Goal: Task Accomplishment & Management: Complete application form

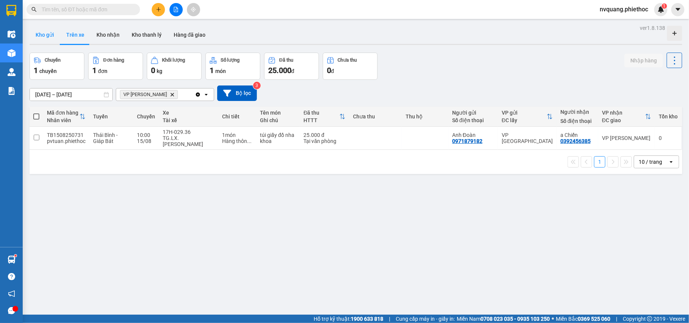
click at [51, 39] on button "Kho gửi" at bounding box center [44, 35] width 31 height 18
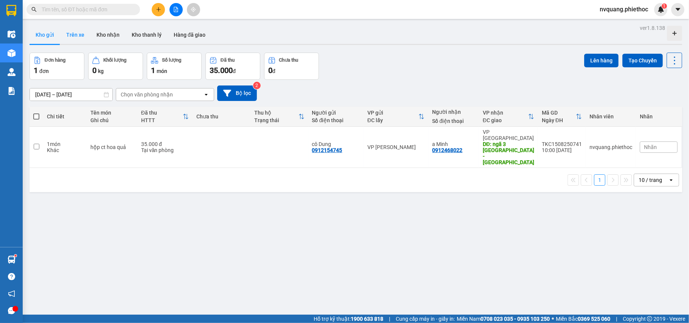
click at [66, 38] on button "Trên xe" at bounding box center [75, 35] width 30 height 18
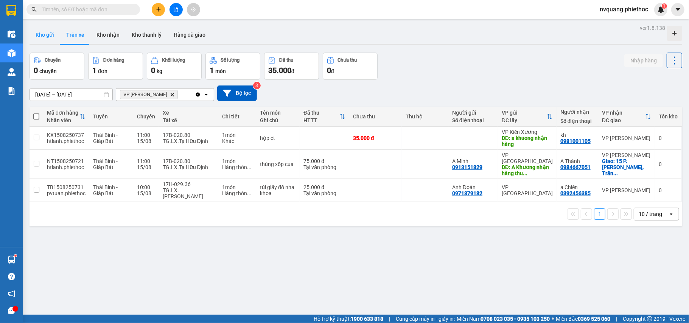
click at [53, 37] on button "Kho gửi" at bounding box center [44, 35] width 31 height 18
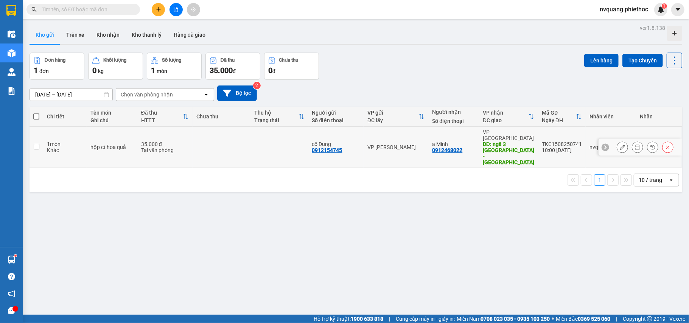
click at [200, 142] on td at bounding box center [222, 147] width 58 height 41
checkbox input "true"
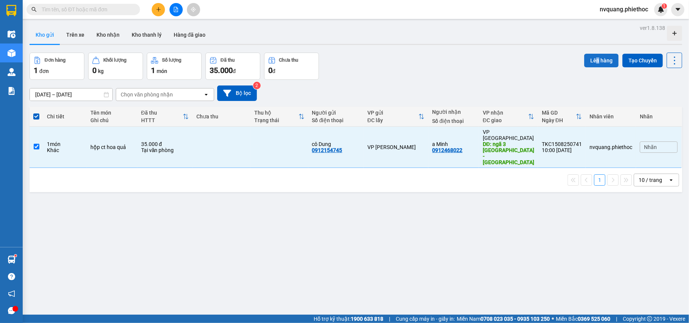
click at [590, 64] on div "Lên hàng Tạo Chuyến" at bounding box center [633, 66] width 98 height 27
click at [590, 64] on button "Lên hàng" at bounding box center [601, 61] width 34 height 14
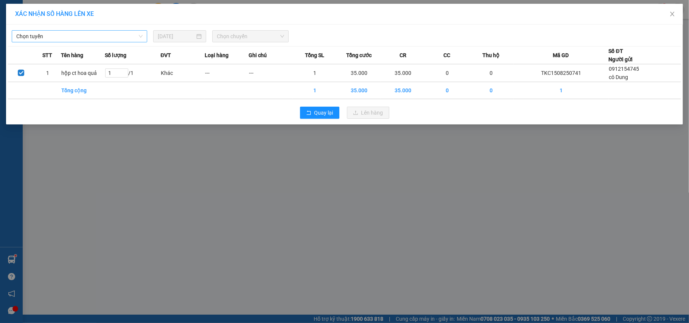
click at [91, 38] on span "Chọn tuyến" at bounding box center [79, 36] width 126 height 11
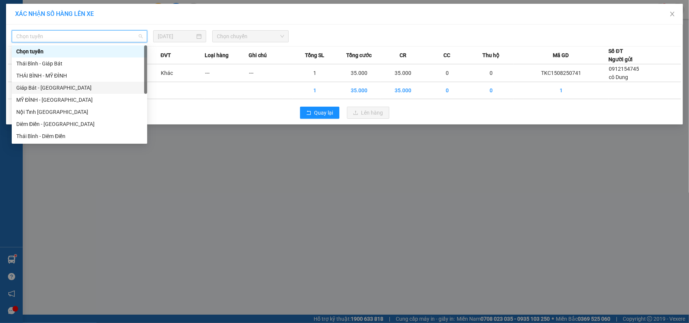
click at [36, 84] on div "Giáp Bát - [GEOGRAPHIC_DATA]" at bounding box center [79, 88] width 126 height 8
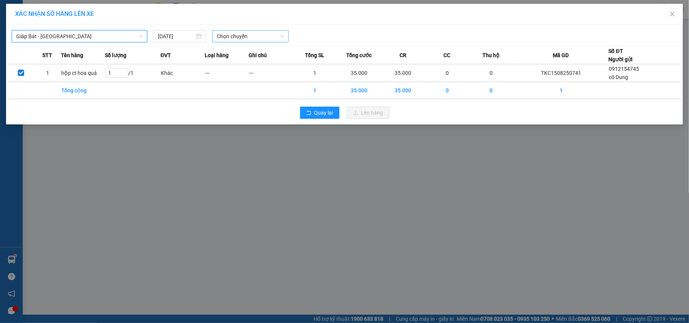
click at [233, 38] on span "Chọn chuyến" at bounding box center [250, 36] width 67 height 11
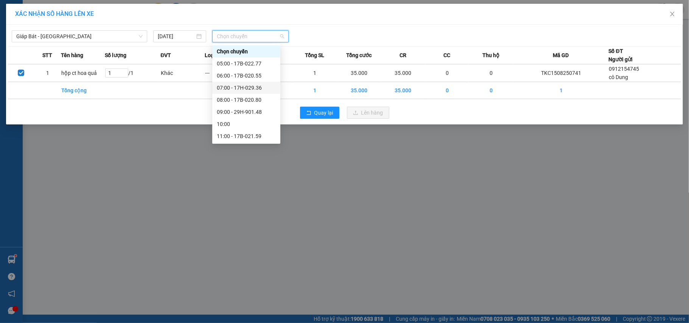
scroll to position [50, 0]
click at [252, 109] on div "13:00 - 17B-020.55" at bounding box center [246, 110] width 59 height 8
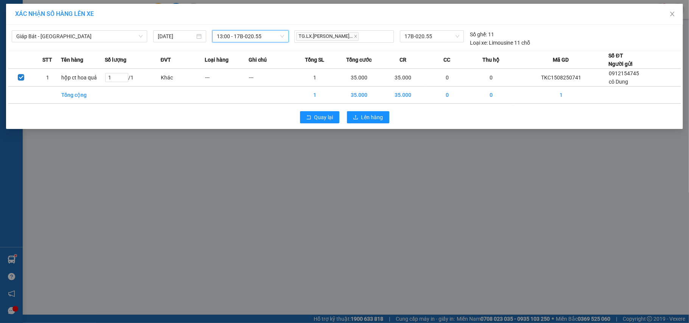
click at [252, 36] on span "13:00 - 17B-020.55" at bounding box center [250, 36] width 67 height 11
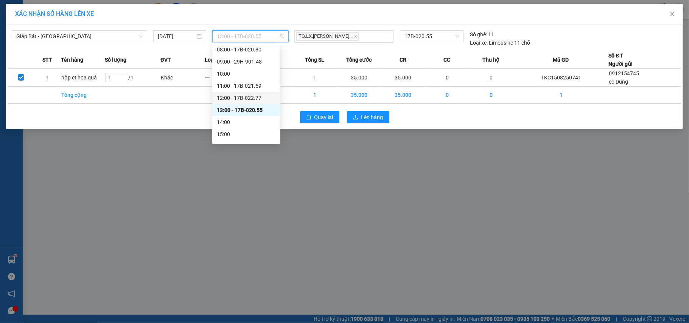
click at [252, 99] on div "12:00 - 17B-022.77" at bounding box center [246, 98] width 59 height 8
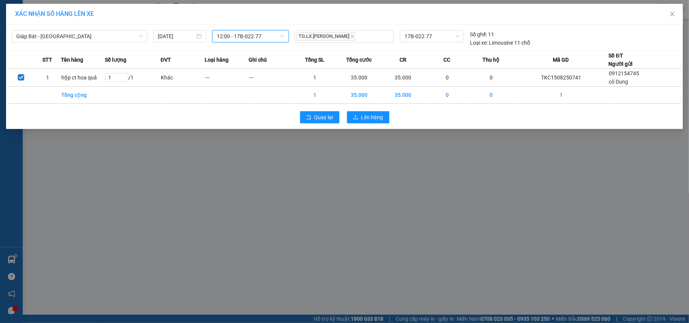
click at [269, 38] on span "12:00 - 17B-022.77" at bounding box center [250, 36] width 67 height 11
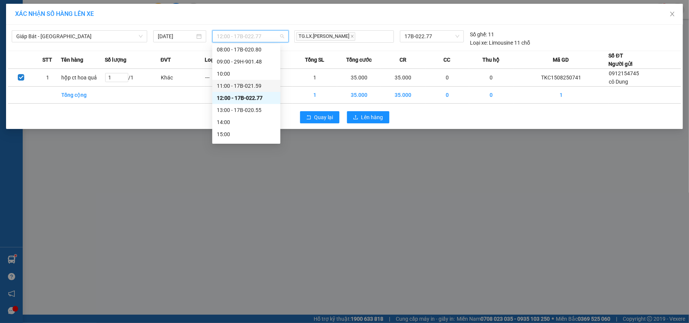
click at [250, 88] on div "11:00 - 17B-021.59" at bounding box center [246, 86] width 59 height 8
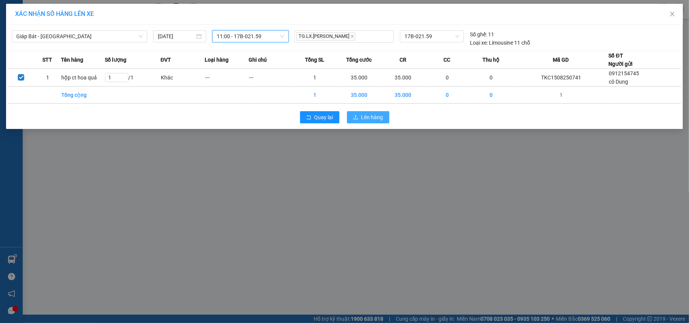
click at [368, 113] on span "Lên hàng" at bounding box center [372, 117] width 22 height 8
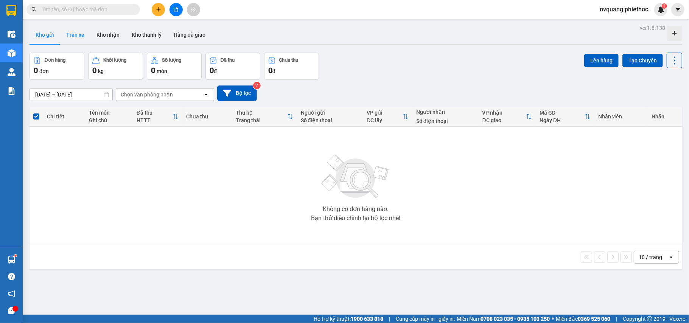
click at [79, 35] on button "Trên xe" at bounding box center [75, 35] width 30 height 18
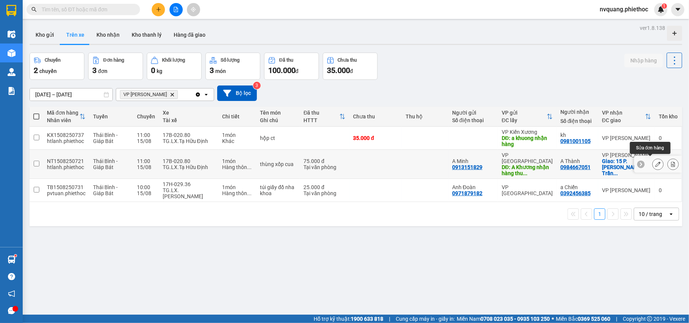
click at [655, 164] on icon at bounding box center [657, 163] width 5 height 5
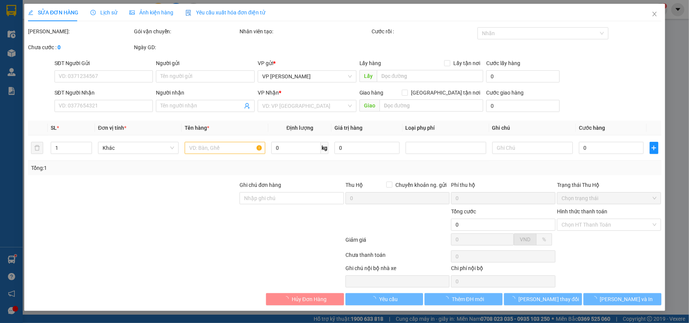
type input "0913151829"
type input "A Minh"
type input "A Khương nhận hàng thu cước 75k"
type input "5.000"
type input "0984667051"
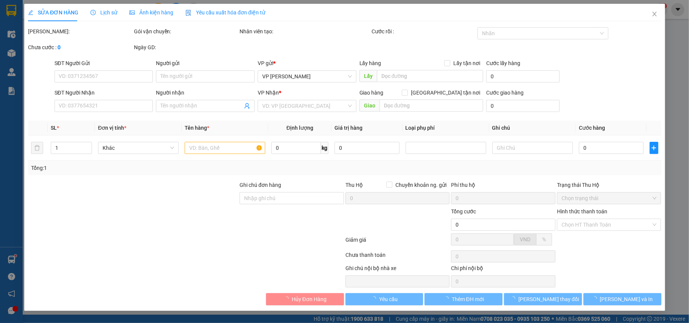
type input "A Thành"
checkbox input "true"
type input "15 P. [PERSON_NAME], [PERSON_NAME], Hoàn Kiếm, [GEOGRAPHIC_DATA], [GEOGRAPHIC_D…"
type input "75.000"
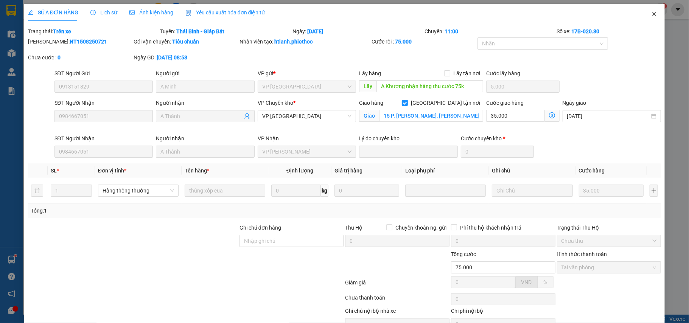
click at [651, 13] on icon "close" at bounding box center [654, 14] width 6 height 6
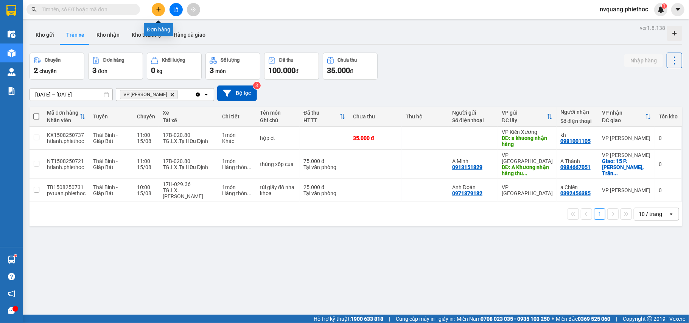
click at [156, 10] on icon "plus" at bounding box center [158, 9] width 5 height 5
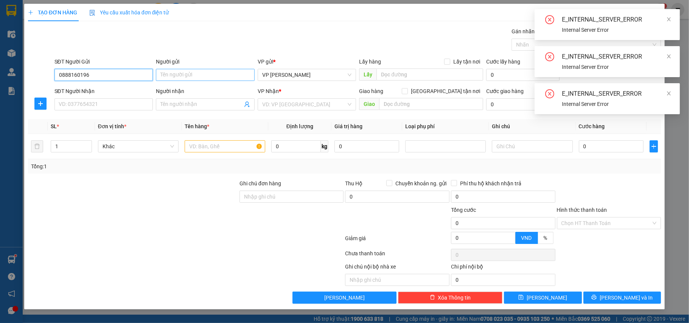
type input "0888160196"
click at [181, 77] on input "Người gửi" at bounding box center [205, 75] width 99 height 12
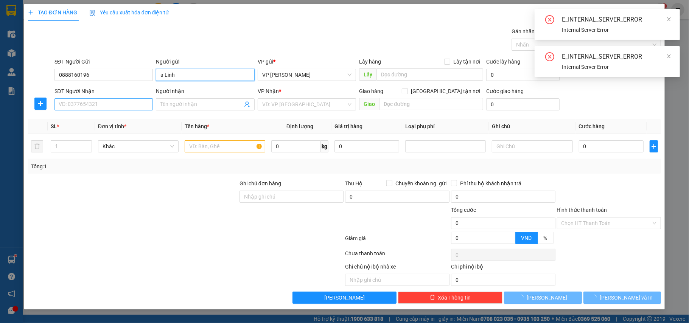
type input "a Linh"
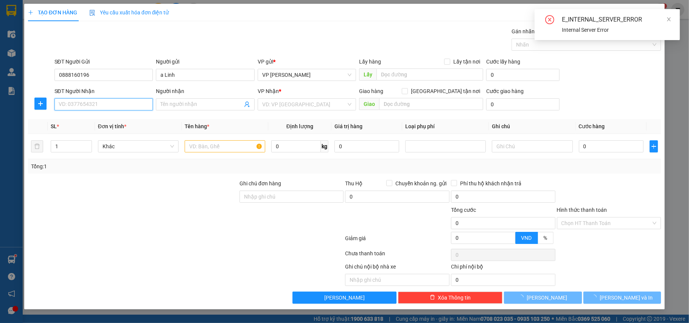
click at [76, 106] on input "SĐT Người Nhận" at bounding box center [103, 104] width 99 height 12
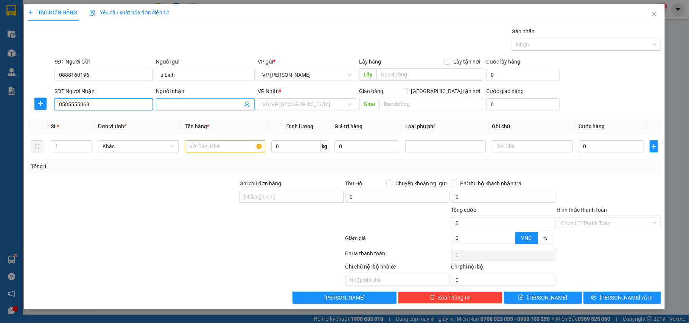
type input "0585555368"
click at [165, 99] on span at bounding box center [205, 104] width 99 height 12
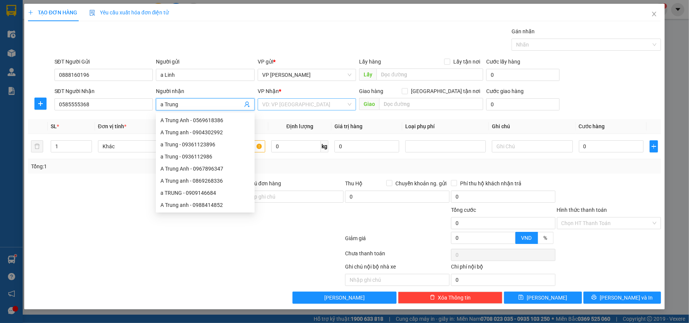
type input "a Trung"
click at [287, 106] on input "search" at bounding box center [304, 104] width 84 height 11
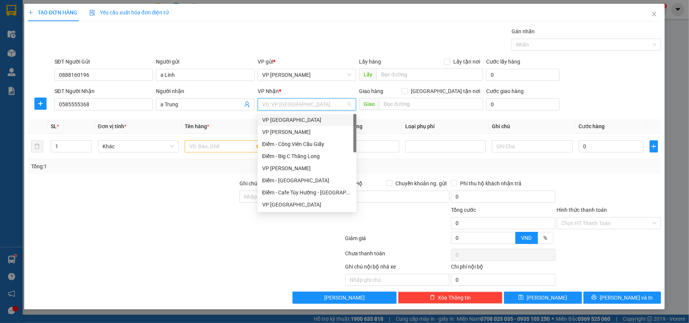
click at [286, 116] on div "VP [GEOGRAPHIC_DATA]" at bounding box center [307, 120] width 90 height 8
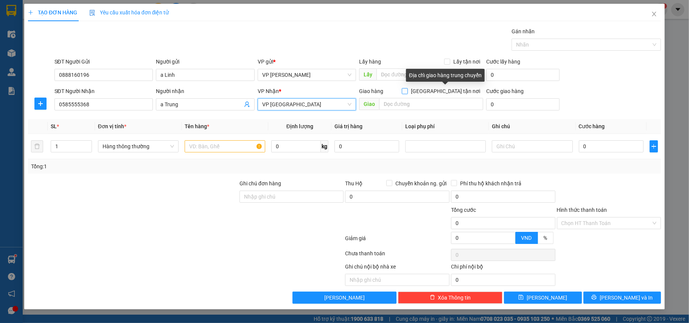
click at [407, 92] on input "[GEOGRAPHIC_DATA] tận nơi" at bounding box center [404, 90] width 5 height 5
checkbox input "true"
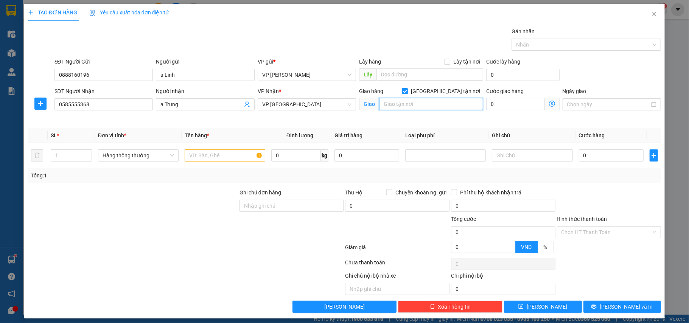
click at [420, 105] on input "text" at bounding box center [431, 104] width 104 height 12
type input "164 [PERSON_NAME]"
click at [469, 107] on input "164 [PERSON_NAME]" at bounding box center [431, 104] width 104 height 12
click at [469, 105] on input "164 [PERSON_NAME]" at bounding box center [431, 104] width 104 height 12
click at [421, 83] on div "Lấy hàng Lấy tận nơi Lấy" at bounding box center [421, 70] width 124 height 26
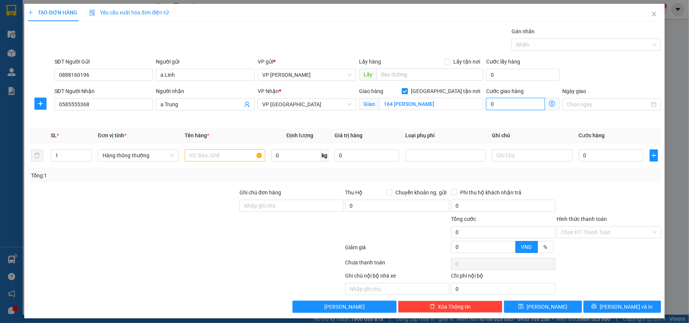
click at [502, 105] on input "0" at bounding box center [515, 104] width 58 height 12
type input "4"
type input "45"
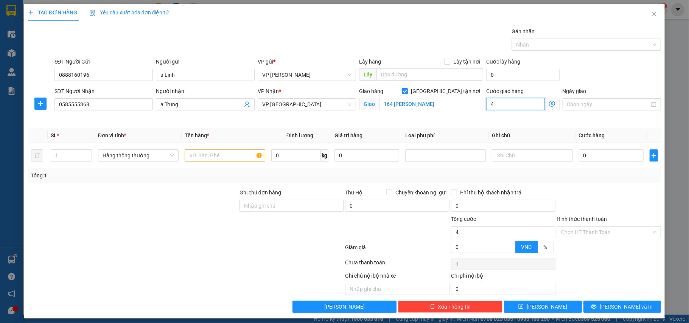
type input "45"
type input "45.000"
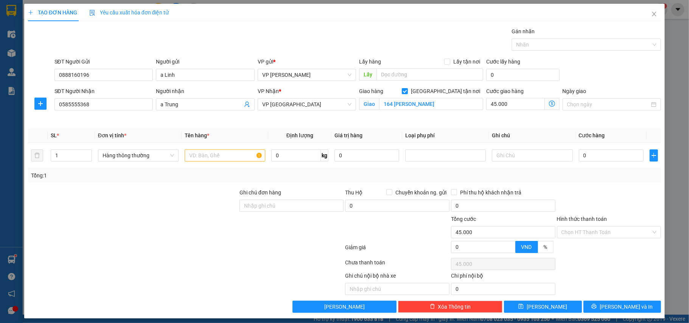
click at [200, 193] on div at bounding box center [132, 201] width 211 height 26
click at [206, 160] on input "text" at bounding box center [225, 155] width 81 height 12
click at [430, 160] on div at bounding box center [445, 155] width 77 height 9
type input "thùng ct bọc đen máy tính"
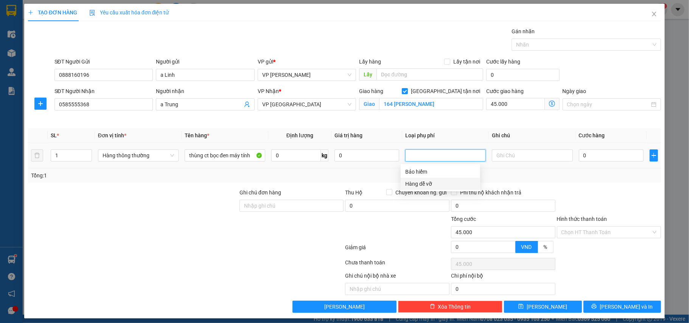
click at [424, 181] on div "Hàng dễ vỡ" at bounding box center [440, 184] width 70 height 8
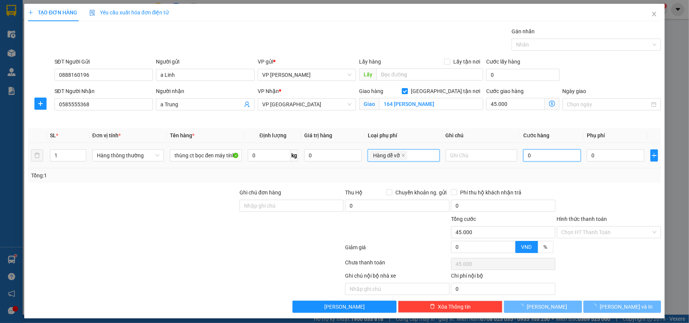
click at [537, 156] on input "0" at bounding box center [551, 155] width 57 height 12
type input "55.000"
type input "10.000"
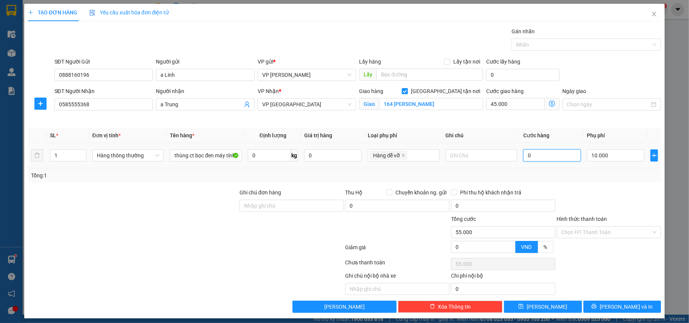
type input "4"
type input "55.004"
type input "40"
type input "55.040"
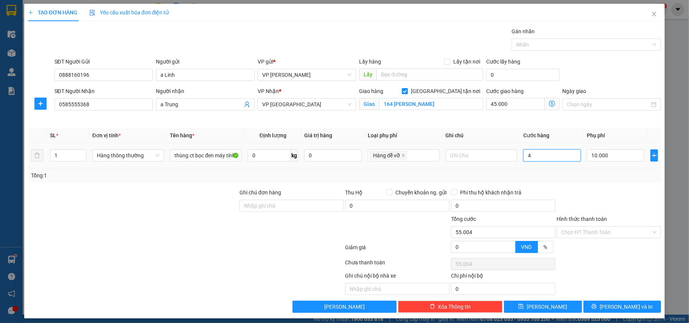
type input "55.040"
type input "40.000"
type input "95.000"
click at [536, 175] on div "Tổng: 1" at bounding box center [344, 175] width 627 height 8
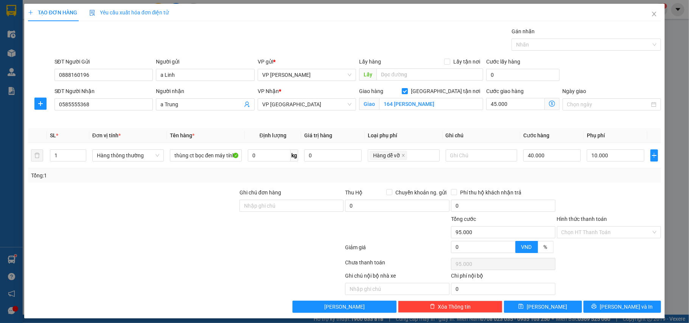
scroll to position [6, 0]
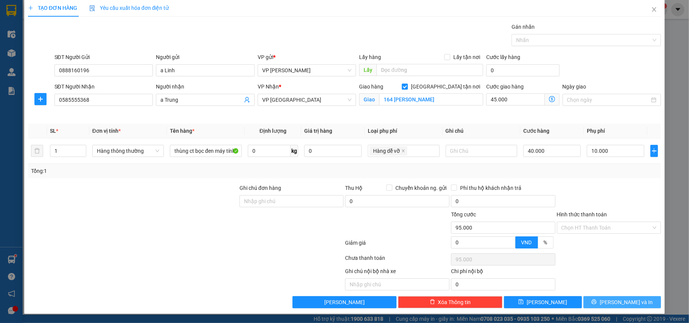
click at [608, 298] on button "[PERSON_NAME] và In" at bounding box center [622, 302] width 78 height 12
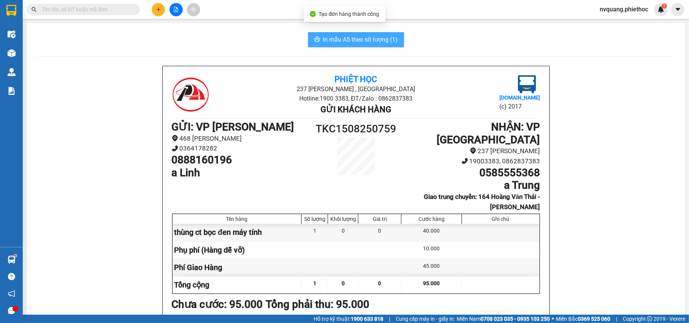
click at [378, 42] on span "In mẫu A5 theo số lượng (1)" at bounding box center [360, 39] width 75 height 9
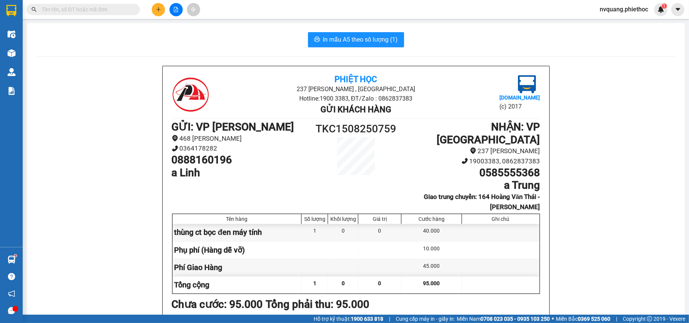
click at [159, 13] on button at bounding box center [158, 9] width 13 height 13
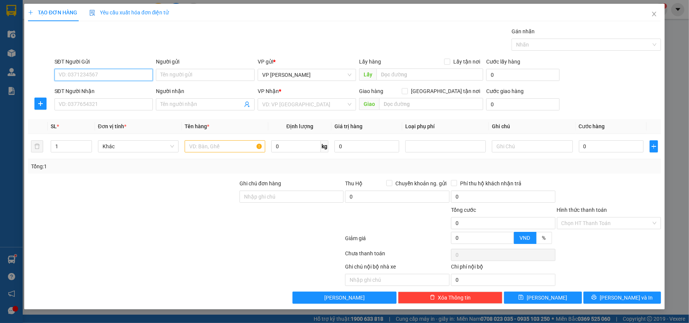
click at [79, 71] on input "SĐT Người Gửi" at bounding box center [103, 75] width 99 height 12
type input "0988948486"
click at [171, 70] on input "Người gửi" at bounding box center [205, 75] width 99 height 12
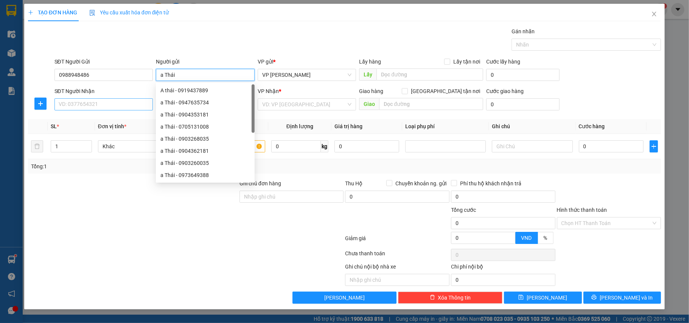
type input "a Thái"
click at [91, 100] on input "SĐT Người Nhận" at bounding box center [103, 104] width 99 height 12
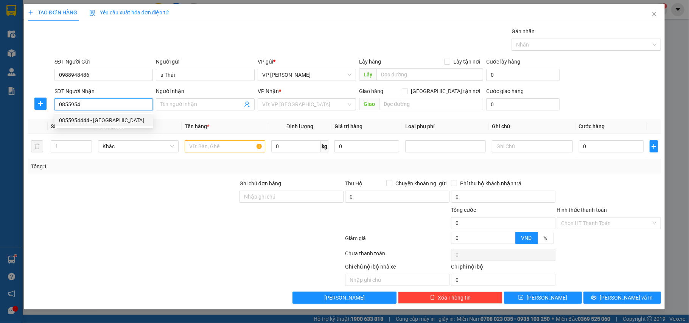
click at [86, 121] on div "0855954444 - [GEOGRAPHIC_DATA]" at bounding box center [104, 120] width 90 height 8
type input "0855954444"
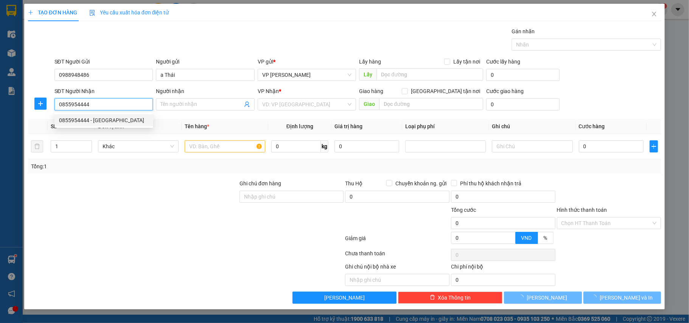
type input "[PERSON_NAME]"
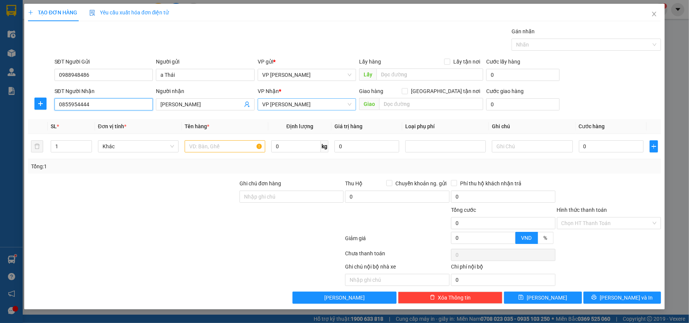
click at [320, 106] on span "VP [PERSON_NAME]" at bounding box center [307, 104] width 90 height 11
type input "0855954444"
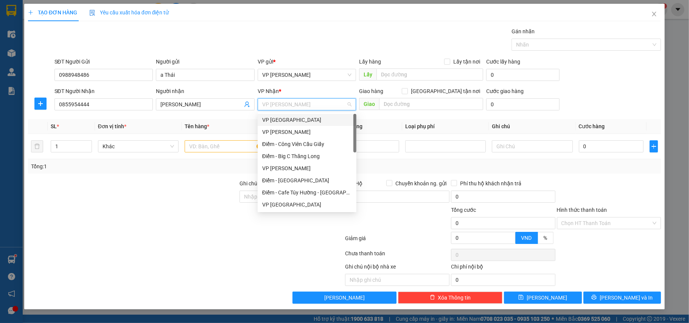
click at [288, 120] on div "VP [GEOGRAPHIC_DATA]" at bounding box center [307, 120] width 90 height 8
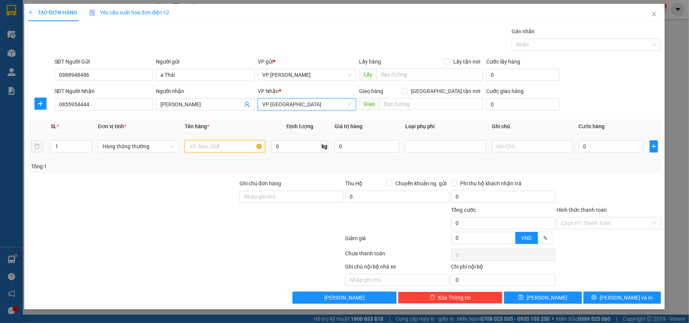
click at [221, 146] on input "text" at bounding box center [225, 146] width 81 height 12
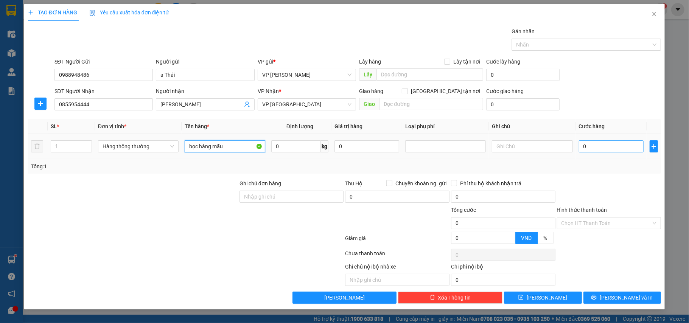
type input "bọc hàng mẫu"
click at [593, 151] on input "0" at bounding box center [611, 146] width 65 height 12
type input "2"
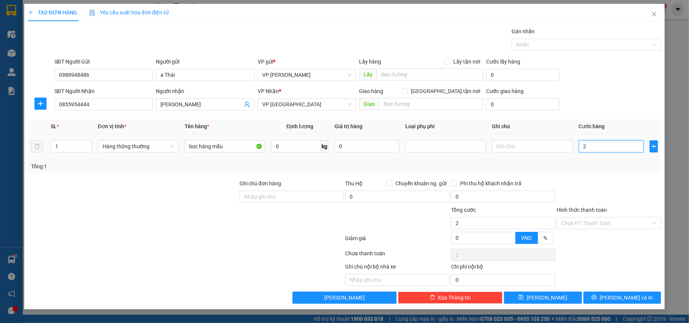
type input "25"
type input "25.000"
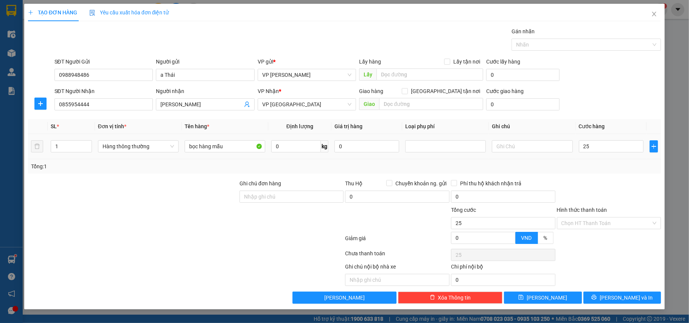
type input "25.000"
click at [596, 159] on td "25.000" at bounding box center [611, 146] width 71 height 25
click at [617, 291] on div "Transit Pickup Surcharge Ids Transit Deliver Surcharge Ids Transit Deliver Surc…" at bounding box center [344, 165] width 633 height 276
click at [615, 301] on span "[PERSON_NAME] và In" at bounding box center [625, 297] width 53 height 8
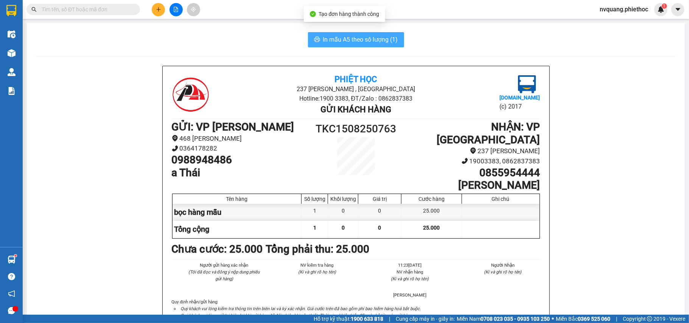
click at [363, 42] on span "In mẫu A5 theo số lượng (1)" at bounding box center [360, 39] width 75 height 9
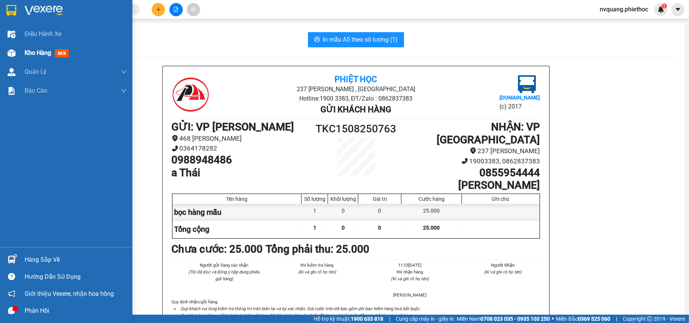
click at [47, 55] on span "Kho hàng" at bounding box center [38, 52] width 26 height 7
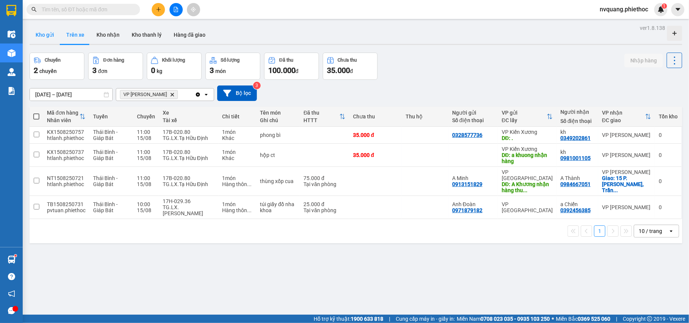
click at [53, 36] on button "Kho gửi" at bounding box center [44, 35] width 31 height 18
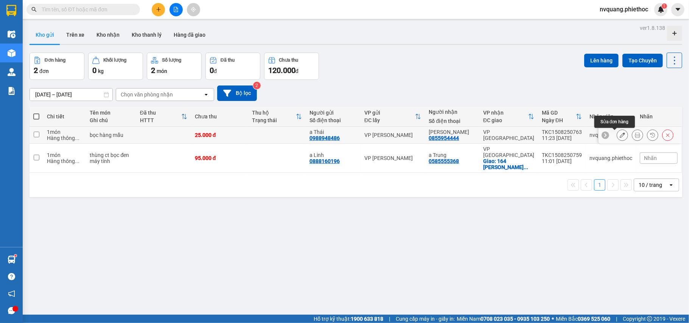
click at [617, 136] on button at bounding box center [622, 135] width 11 height 13
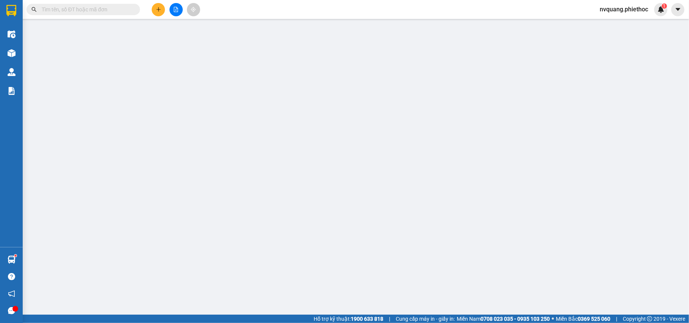
type input "0988948486"
type input "a Thái"
type input "0855954444"
type input "[PERSON_NAME]"
type input "25.000"
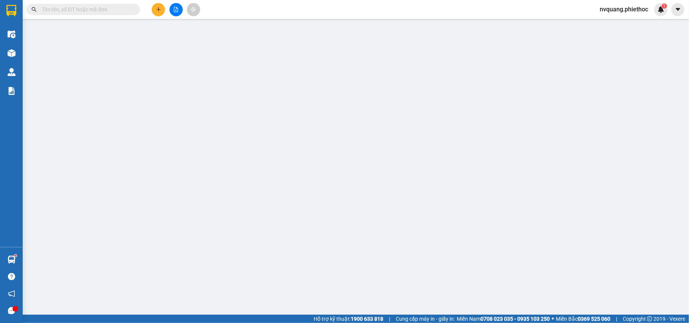
type input "25.000"
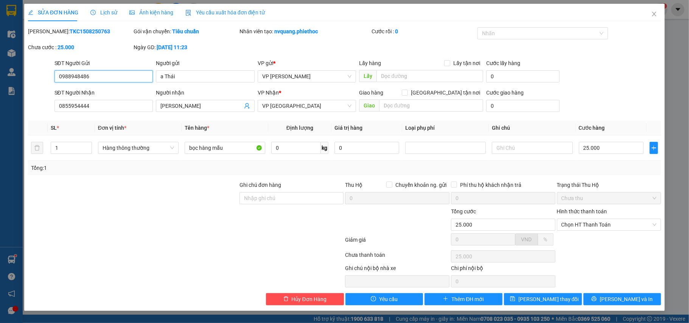
drag, startPoint x: 584, startPoint y: 228, endPoint x: 583, endPoint y: 232, distance: 4.2
click at [583, 228] on span "Chọn HT Thanh Toán" at bounding box center [608, 224] width 95 height 11
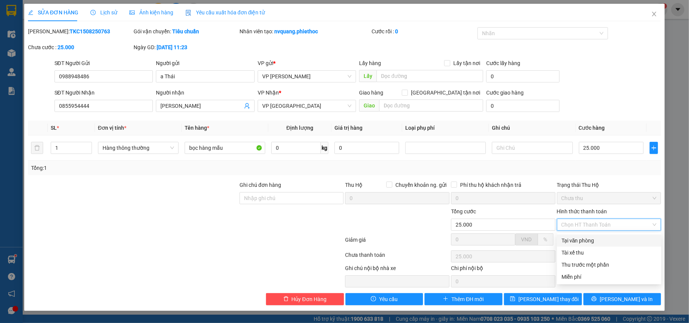
click at [583, 238] on div "Tại văn phòng" at bounding box center [608, 240] width 95 height 8
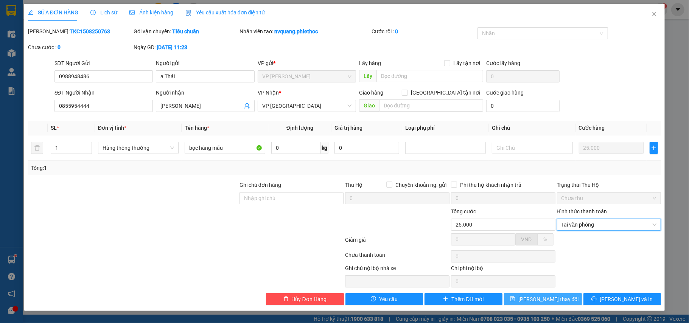
click at [550, 303] on span "[PERSON_NAME] thay đổi" at bounding box center [548, 299] width 61 height 8
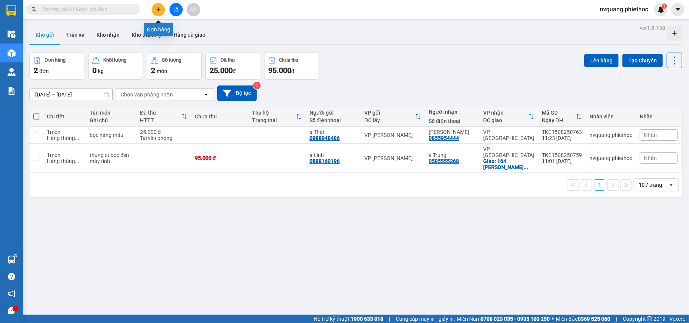
click at [160, 9] on icon "plus" at bounding box center [158, 9] width 5 height 5
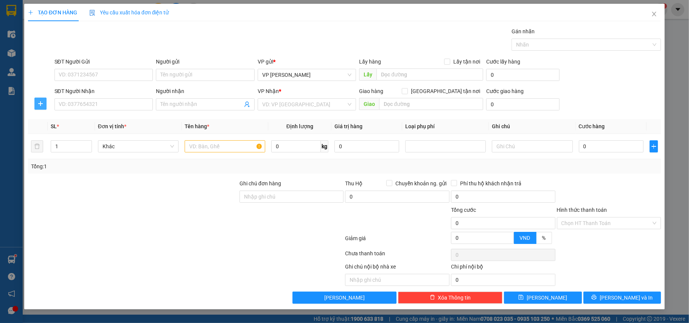
click at [43, 100] on button "button" at bounding box center [40, 104] width 12 height 12
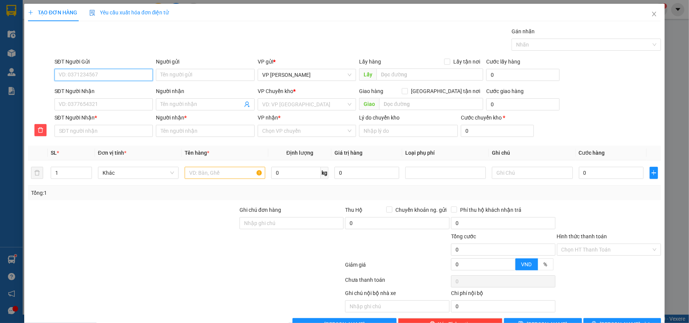
click at [70, 76] on input "SĐT Người Gửi" at bounding box center [103, 75] width 99 height 12
type input "0834648128"
click at [97, 86] on div "0834648128 - C Bích" at bounding box center [102, 90] width 88 height 8
type input "C Bích"
type input "0834648128"
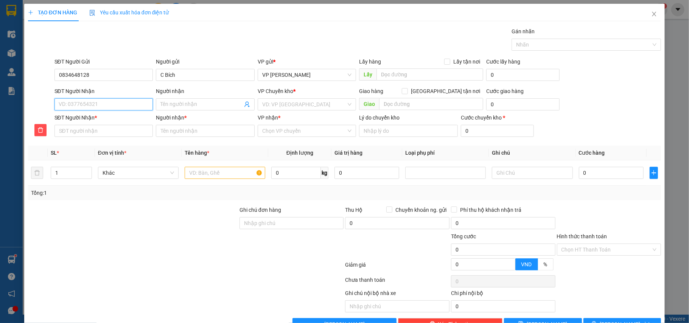
click at [96, 106] on input "SĐT Người Nhận" at bounding box center [103, 104] width 99 height 12
click at [113, 120] on div "0976833869 - [GEOGRAPHIC_DATA]" at bounding box center [102, 120] width 88 height 8
type input "0976833869"
type input "Chị Trang"
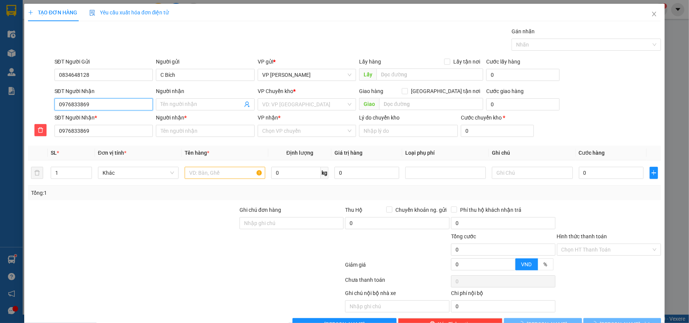
type input "Ngã 4 [PERSON_NAME], [GEOGRAPHIC_DATA]"
type input "5.000"
type input "Chị Trang"
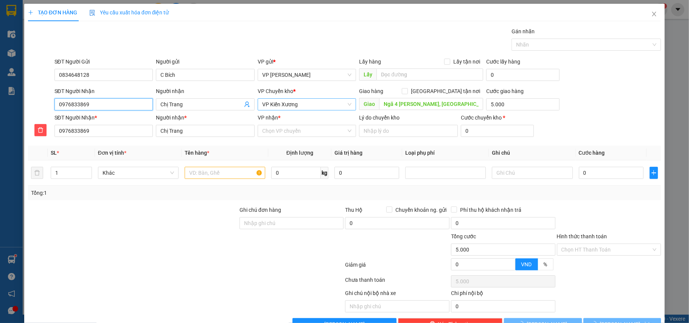
click at [319, 103] on span "VP Kiến Xương" at bounding box center [307, 104] width 90 height 11
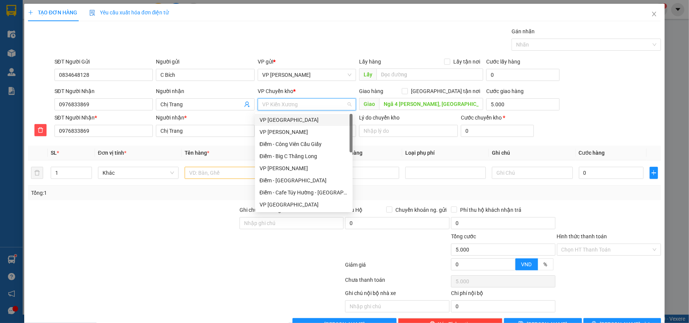
click at [290, 119] on div "VP [GEOGRAPHIC_DATA]" at bounding box center [303, 120] width 88 height 8
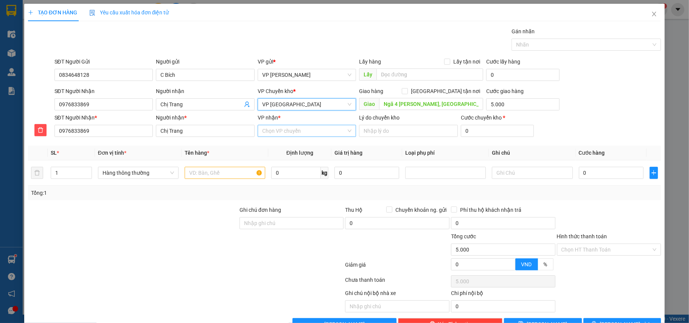
click at [286, 131] on input "VP nhận *" at bounding box center [304, 130] width 84 height 11
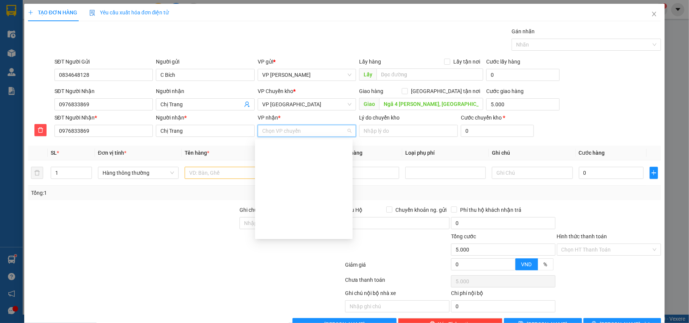
click at [287, 323] on div "VP Kiến Xương" at bounding box center [303, 328] width 88 height 8
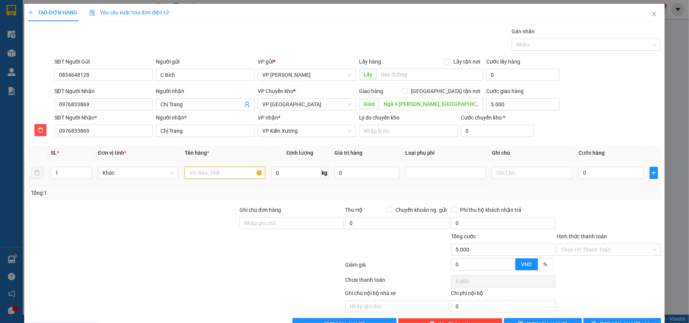
click at [194, 179] on input "text" at bounding box center [225, 173] width 81 height 12
type input "bọc dây điện"
click at [590, 177] on input "0" at bounding box center [611, 173] width 65 height 12
type input "2"
type input "5.002"
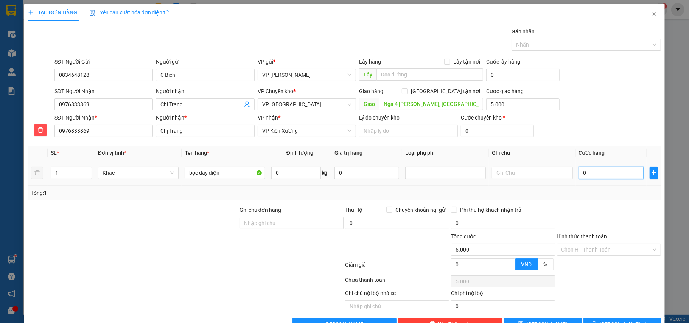
type input "5.002"
type input "0"
type input "5.000"
type input "03"
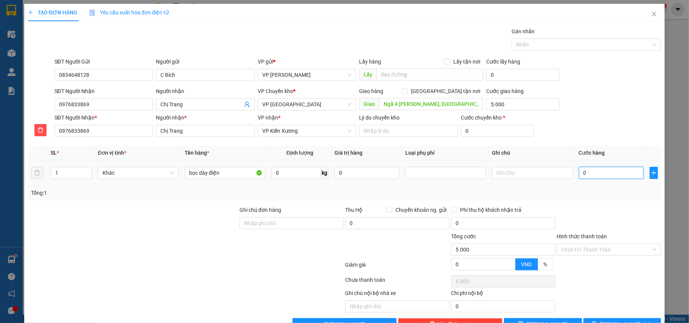
type input "5.003"
type input "030"
type input "5.030"
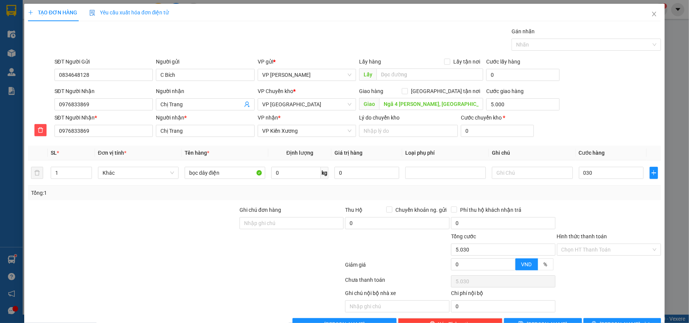
type input "30.000"
type input "35.000"
click at [607, 217] on div at bounding box center [609, 219] width 106 height 26
click at [596, 318] on button "[PERSON_NAME] và In" at bounding box center [622, 324] width 78 height 12
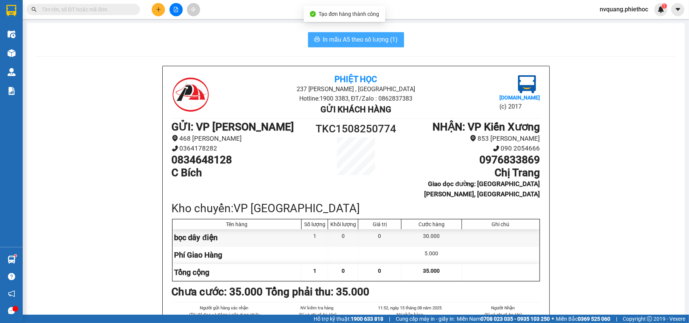
click at [376, 33] on button "In mẫu A5 theo số lượng (1)" at bounding box center [356, 39] width 96 height 15
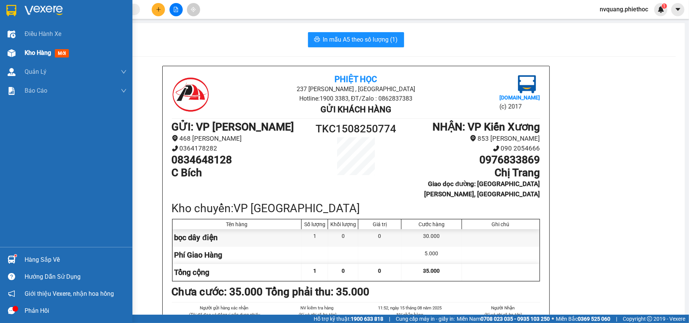
click at [38, 47] on div "Kho hàng mới" at bounding box center [76, 52] width 102 height 19
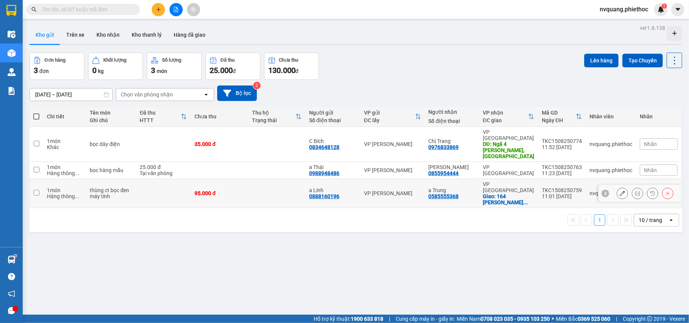
click at [398, 179] on td "VP [PERSON_NAME]" at bounding box center [392, 193] width 65 height 29
checkbox input "true"
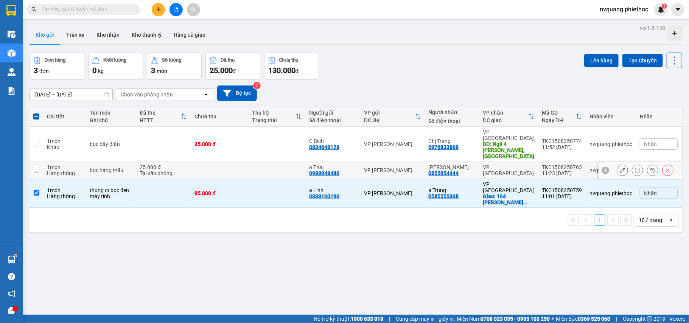
click at [398, 165] on td "VP [PERSON_NAME]" at bounding box center [392, 170] width 65 height 17
checkbox input "true"
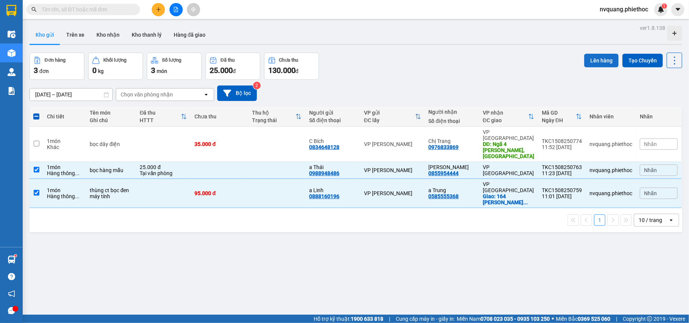
click at [598, 57] on button "Lên hàng" at bounding box center [601, 61] width 34 height 14
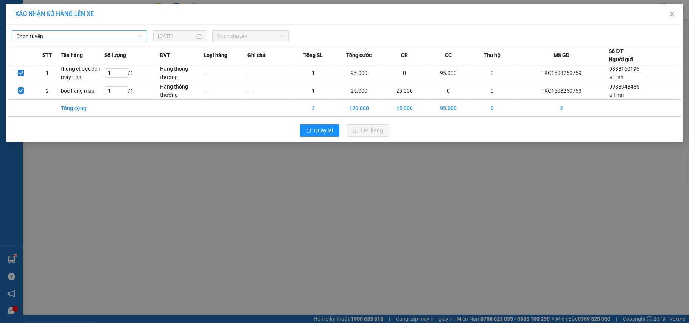
click at [26, 35] on span "Chọn tuyến" at bounding box center [79, 36] width 126 height 11
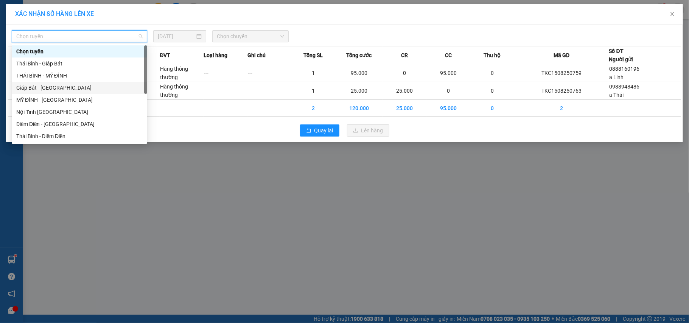
click at [26, 87] on div "Giáp Bát - [GEOGRAPHIC_DATA]" at bounding box center [79, 88] width 126 height 8
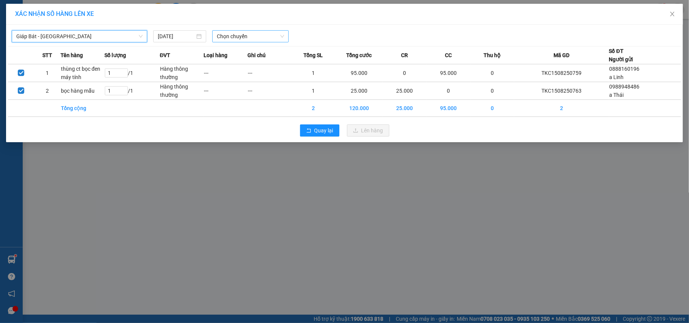
click at [230, 32] on span "Chọn chuyến" at bounding box center [250, 36] width 67 height 11
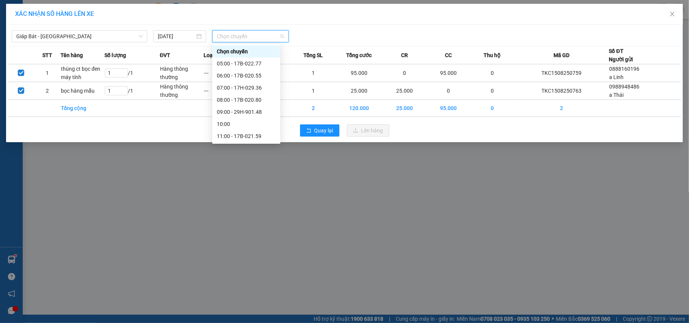
click at [256, 144] on div "12:00 - 17B-022.77" at bounding box center [246, 148] width 59 height 8
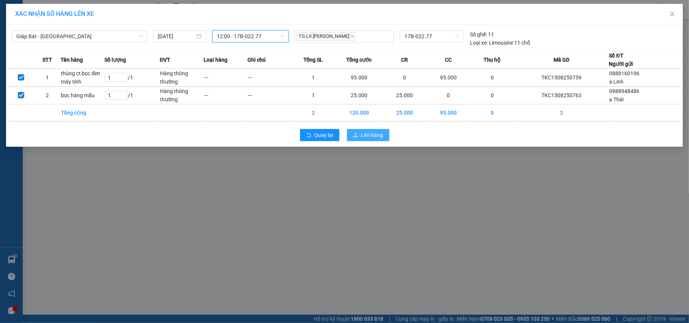
click at [365, 134] on span "Lên hàng" at bounding box center [372, 135] width 22 height 8
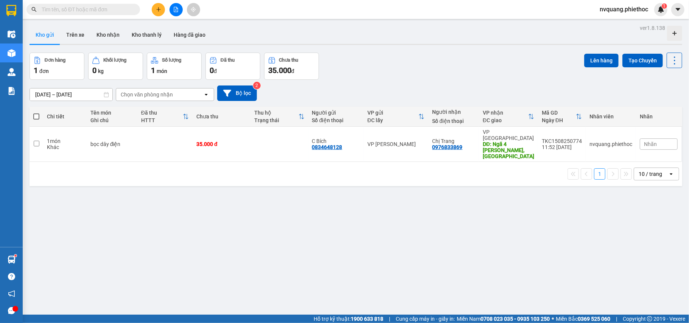
click at [157, 5] on button at bounding box center [158, 9] width 13 height 13
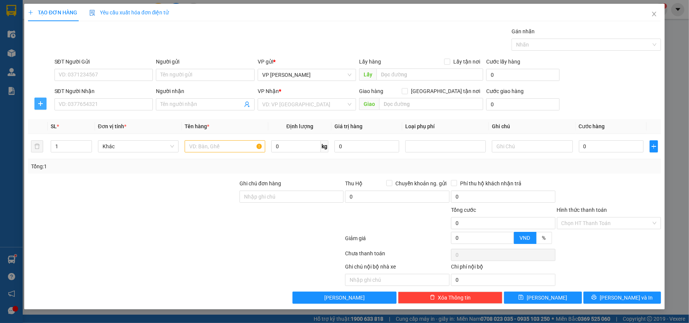
click at [44, 105] on span "plus" at bounding box center [40, 104] width 11 height 6
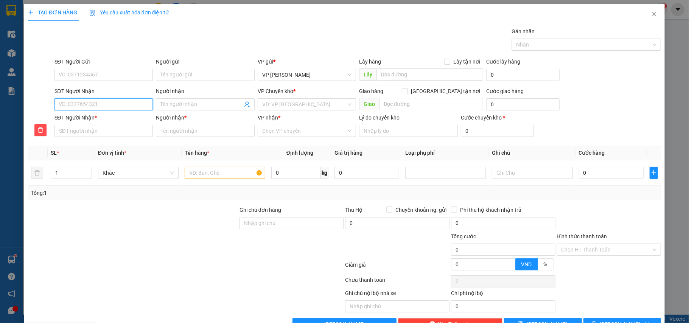
click at [70, 104] on input "SĐT Người Nhận" at bounding box center [103, 104] width 99 height 12
type input "0"
type input "09"
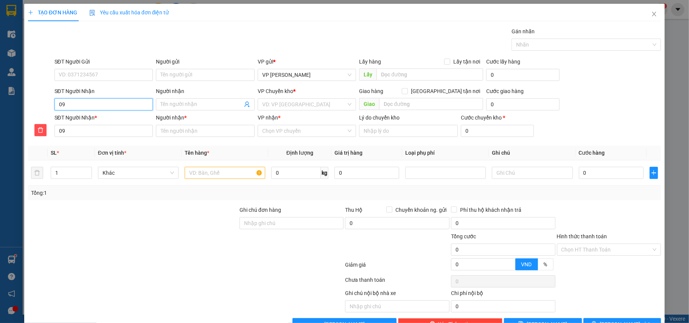
type input "092"
type input "0927"
type input "09277"
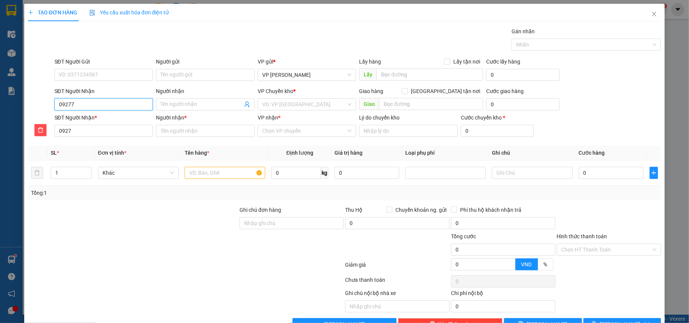
type input "09277"
type input "092777"
type input "0927777"
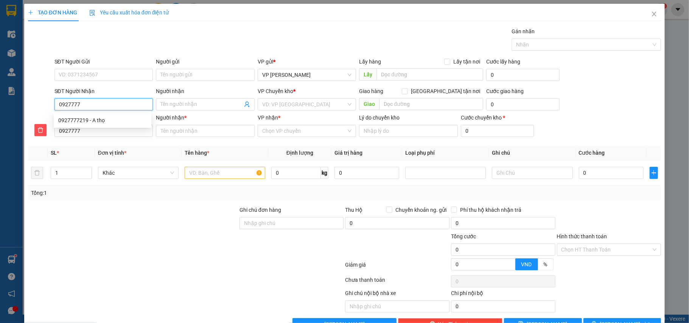
type input "09277772"
type input "092777721"
type input "0927777219"
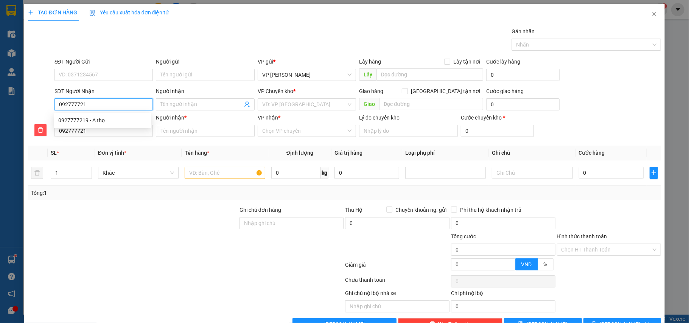
type input "0927777219"
click at [92, 121] on div "0927777219 - A thọ" at bounding box center [102, 120] width 88 height 8
type input "A thọ"
type input "ngã tư diêm diền"
type input "5.000"
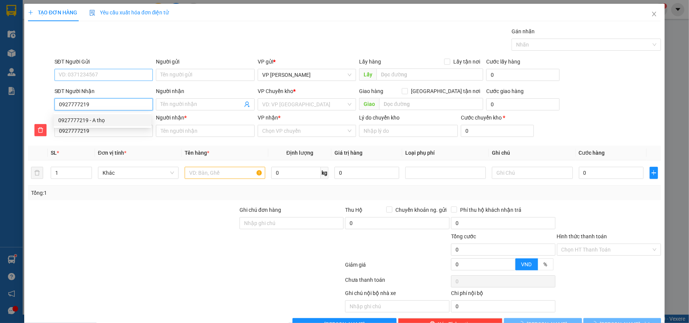
type input "5.000"
type input "A thọ"
type input "0927777219"
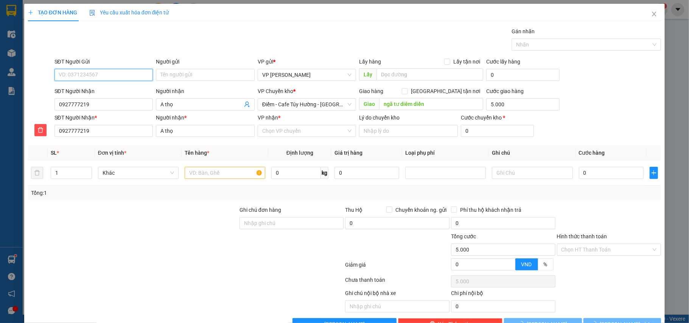
click at [102, 74] on input "SĐT Người Gửi" at bounding box center [103, 75] width 99 height 12
type input "0988221131"
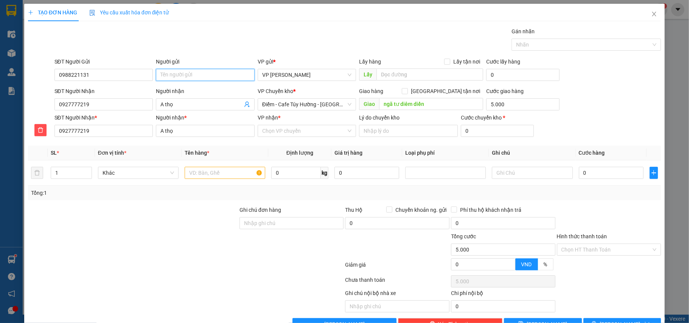
click at [185, 79] on input "Người gửi" at bounding box center [205, 75] width 99 height 12
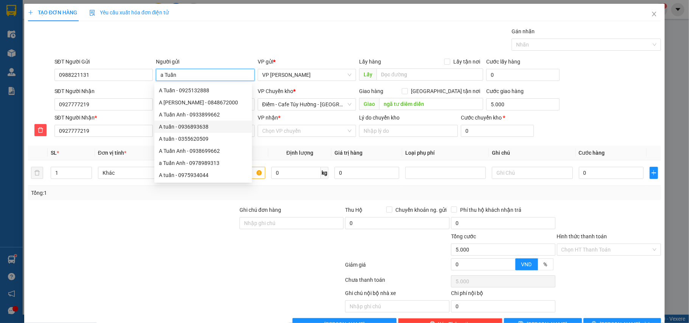
type input "a Tuấn"
click at [191, 216] on div at bounding box center [132, 219] width 211 height 26
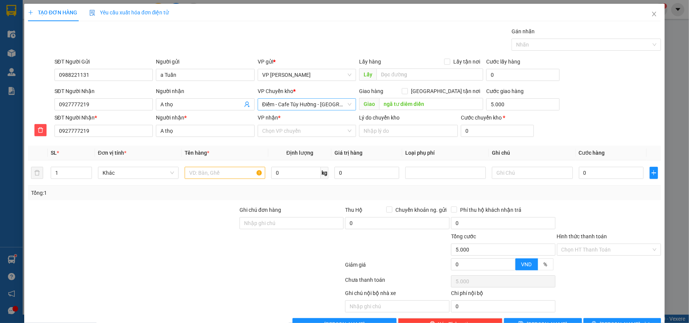
click at [301, 108] on span "Điểm - Cafe Túy Hường - [GEOGRAPHIC_DATA]" at bounding box center [307, 104] width 90 height 11
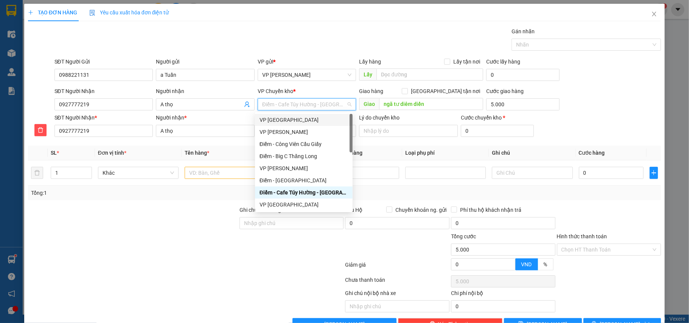
click at [302, 120] on div "VP [GEOGRAPHIC_DATA]" at bounding box center [303, 120] width 88 height 8
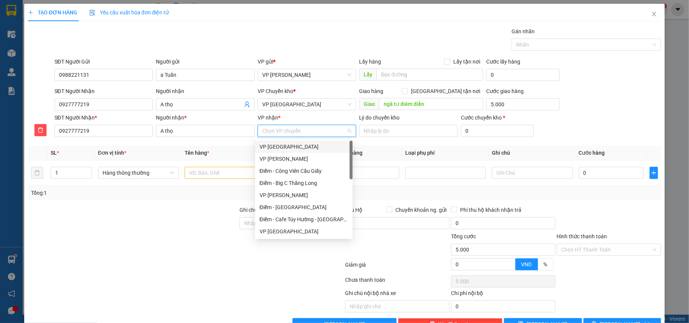
click at [318, 132] on input "VP nhận *" at bounding box center [304, 130] width 84 height 11
drag, startPoint x: 299, startPoint y: 218, endPoint x: 303, endPoint y: 218, distance: 3.8
click at [299, 218] on div "Điểm - Cafe Túy Hường - [GEOGRAPHIC_DATA]" at bounding box center [303, 219] width 88 height 8
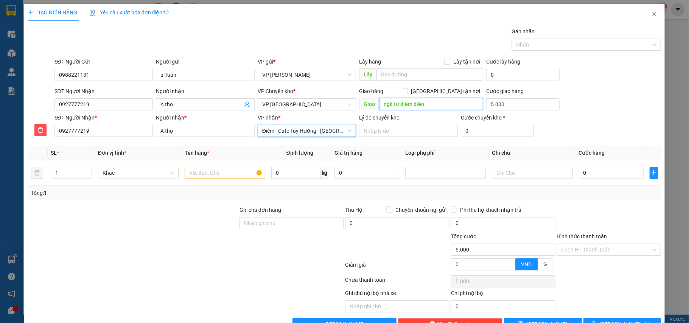
click at [442, 104] on input "ngã tư diêm diền" at bounding box center [431, 104] width 104 height 12
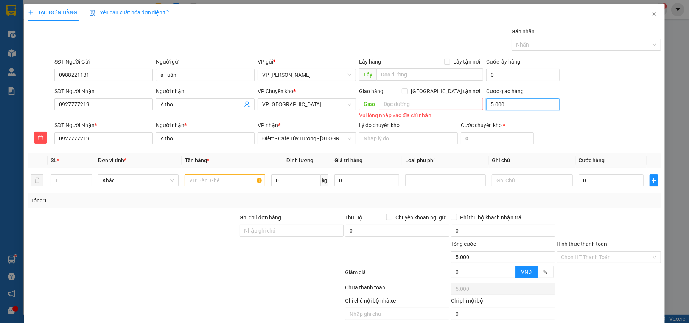
click at [502, 103] on input "5.000" at bounding box center [522, 104] width 73 height 12
type input "0"
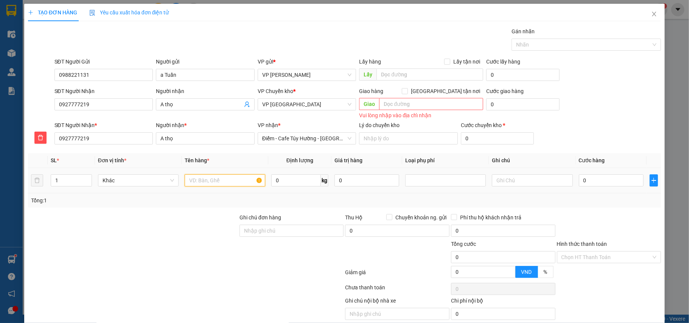
click at [210, 182] on input "text" at bounding box center [225, 180] width 81 height 12
type input "thùng ct phụ tùng ô tô"
click at [590, 180] on input "0" at bounding box center [611, 180] width 65 height 12
type input "4"
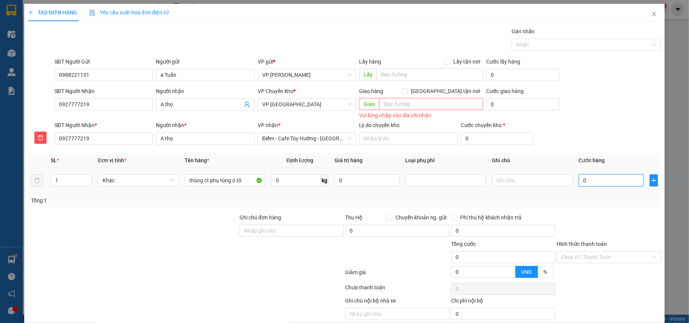
type input "4"
type input "45"
type input "45.000"
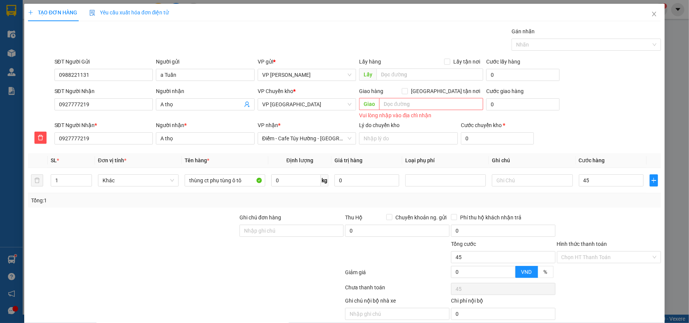
type input "45.000"
click at [595, 196] on div "Tổng: 1" at bounding box center [344, 200] width 633 height 14
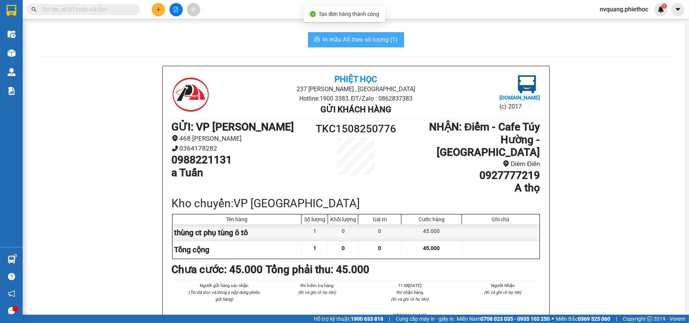
click at [367, 43] on span "In mẫu A5 theo số lượng (1)" at bounding box center [360, 39] width 75 height 9
click at [366, 43] on span "In mẫu A5 theo số lượng (1)" at bounding box center [360, 39] width 75 height 9
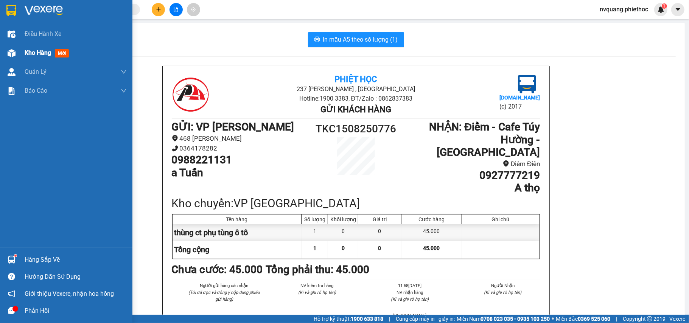
click at [37, 54] on span "Kho hàng" at bounding box center [38, 52] width 26 height 7
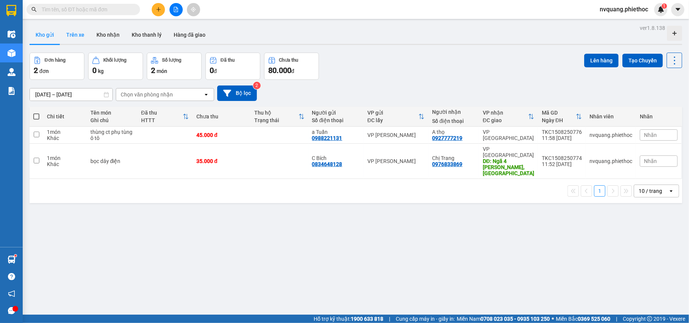
click at [80, 28] on button "Trên xe" at bounding box center [75, 35] width 30 height 18
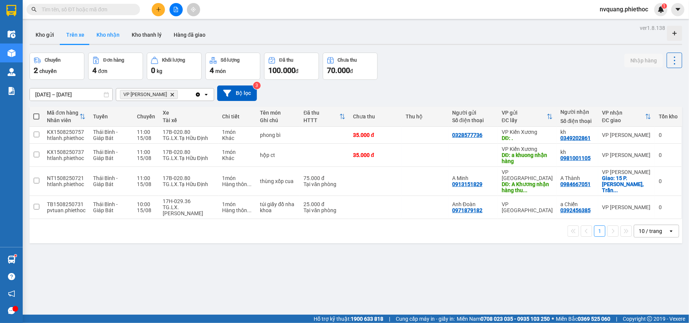
click at [110, 34] on button "Kho nhận" at bounding box center [107, 35] width 35 height 18
type input "[DATE] – [DATE]"
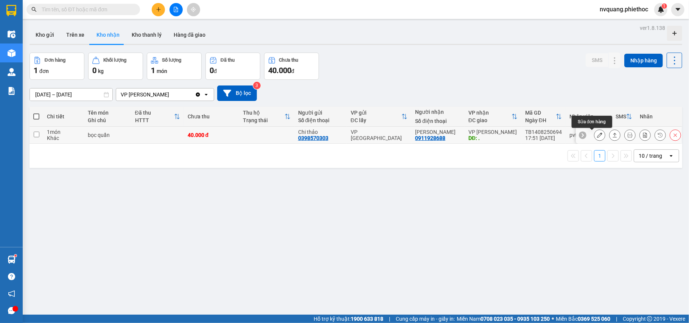
click at [597, 134] on icon at bounding box center [599, 134] width 5 height 5
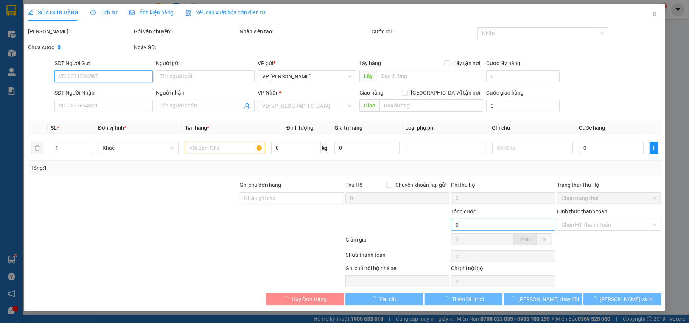
type input "0398570303"
type input "Chi thảo"
type input "0911928688"
type input "[PERSON_NAME]"
type input "."
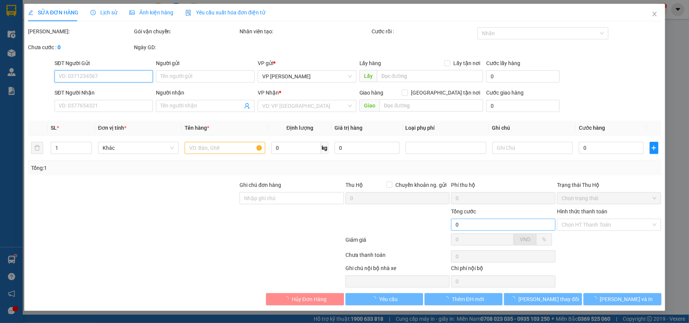
type input "5.000"
type input "40.000"
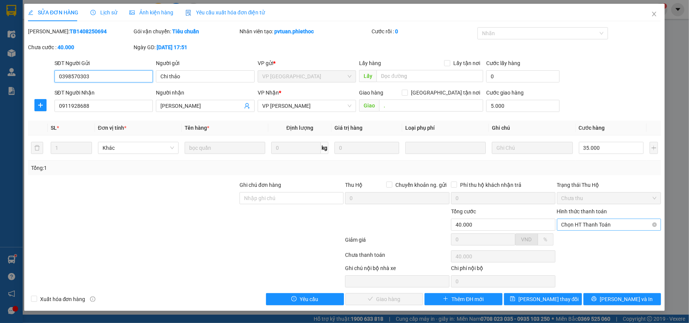
click at [582, 223] on span "Chọn HT Thanh Toán" at bounding box center [608, 224] width 95 height 11
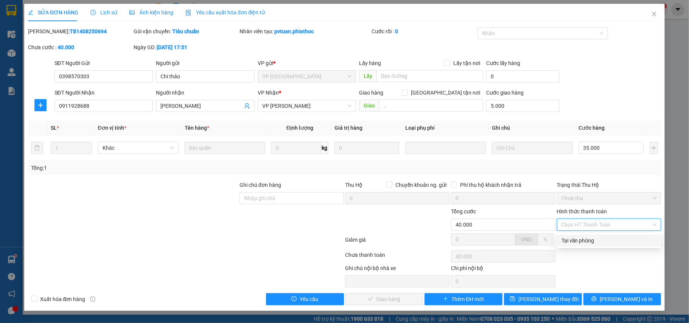
click at [577, 235] on div "Tại văn phòng" at bounding box center [609, 240] width 104 height 12
type input "0"
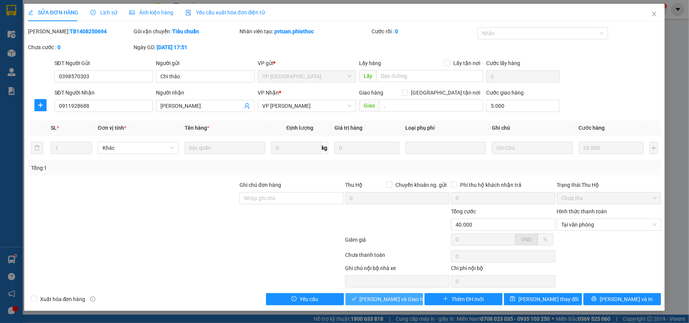
click at [407, 298] on span "[PERSON_NAME] và Giao hàng" at bounding box center [396, 299] width 73 height 8
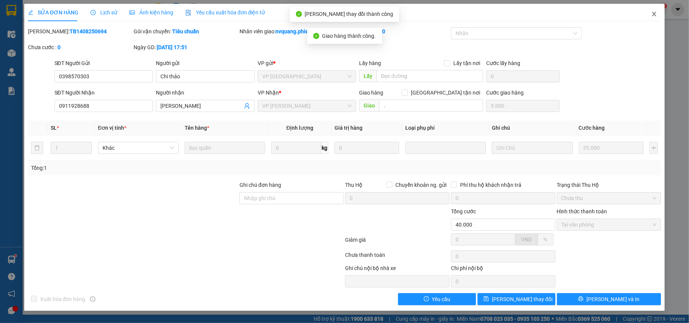
click at [653, 14] on icon "close" at bounding box center [654, 14] width 6 height 6
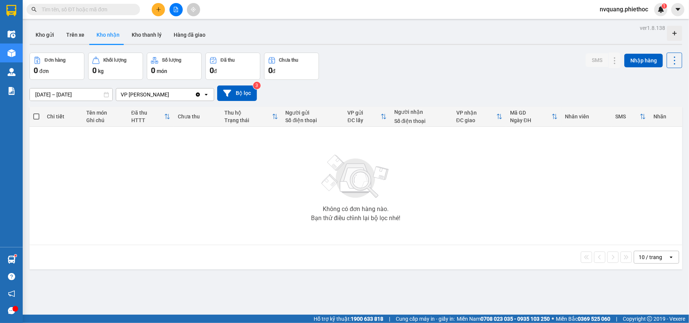
click at [115, 5] on input "text" at bounding box center [86, 9] width 89 height 8
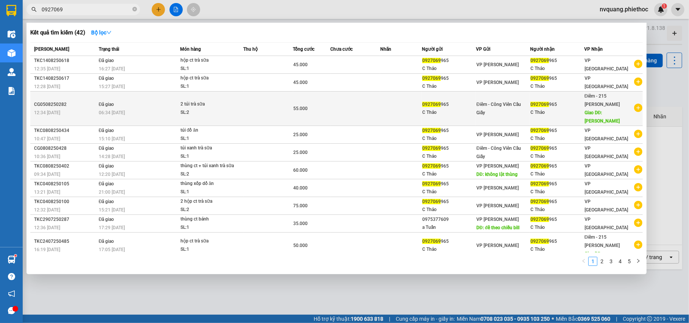
type input "0927069"
drag, startPoint x: 577, startPoint y: 107, endPoint x: 569, endPoint y: 107, distance: 8.3
click at [569, 109] on div "C Thảo" at bounding box center [556, 113] width 53 height 8
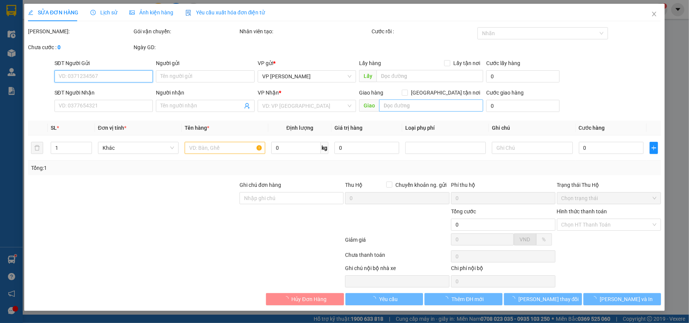
type input "0927069965"
type input "C Thảo"
type input "0927069965"
type input "C Thảo"
type input "go thái bình"
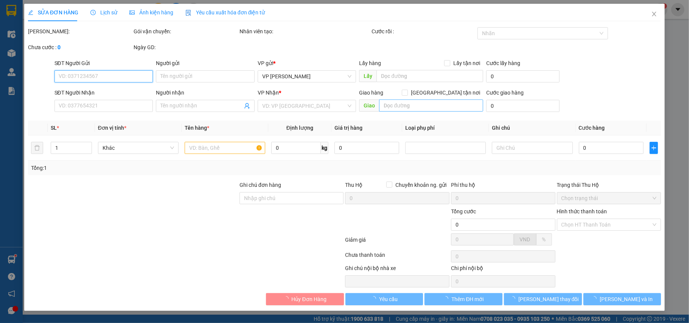
type input "5.000"
type input "55.000"
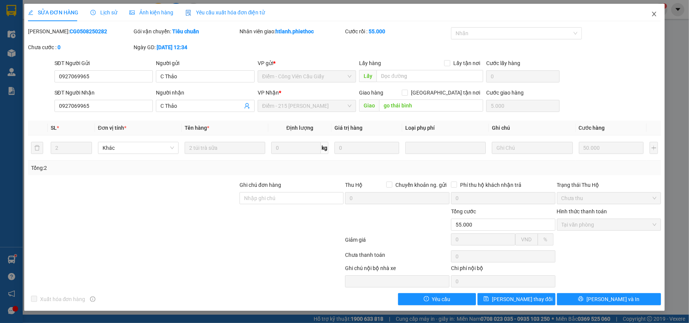
click at [654, 14] on icon "close" at bounding box center [654, 14] width 6 height 6
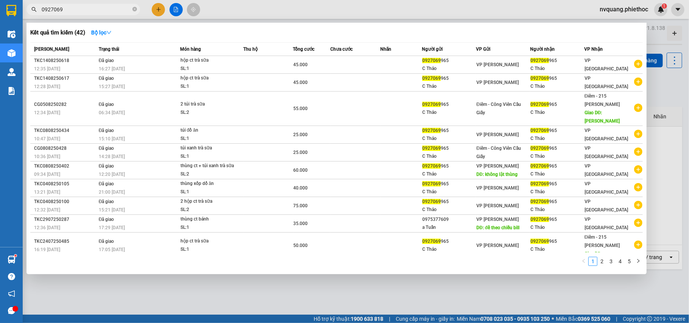
click at [96, 5] on input "0927069" at bounding box center [86, 9] width 89 height 8
click at [601, 257] on link "2" at bounding box center [602, 261] width 8 height 8
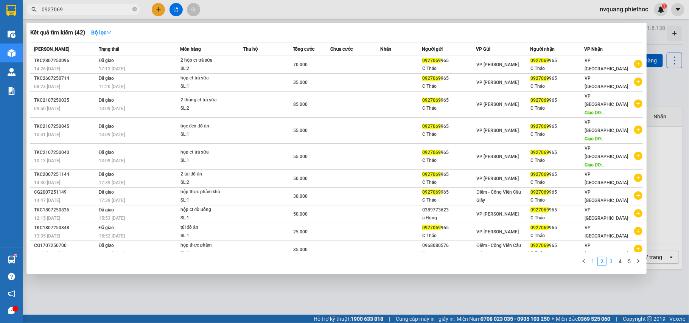
click at [612, 257] on link "3" at bounding box center [611, 261] width 8 height 8
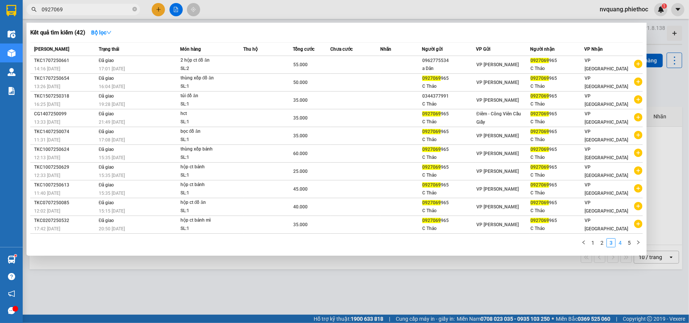
click at [618, 242] on link "4" at bounding box center [620, 243] width 8 height 8
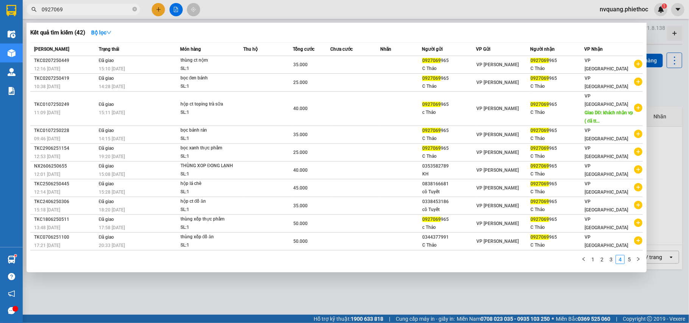
click at [629, 255] on div "1 2 3 4 5" at bounding box center [336, 262] width 612 height 14
click at [629, 255] on link "5" at bounding box center [629, 259] width 8 height 8
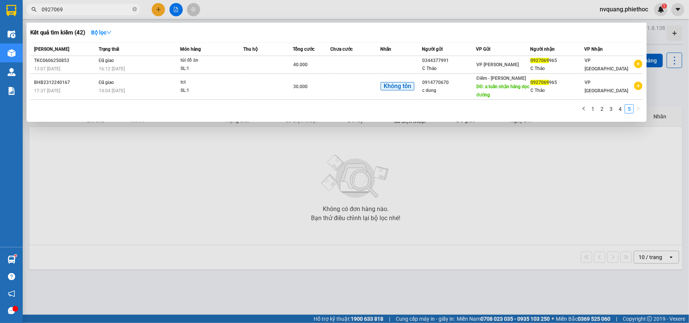
click at [585, 163] on div at bounding box center [344, 161] width 689 height 323
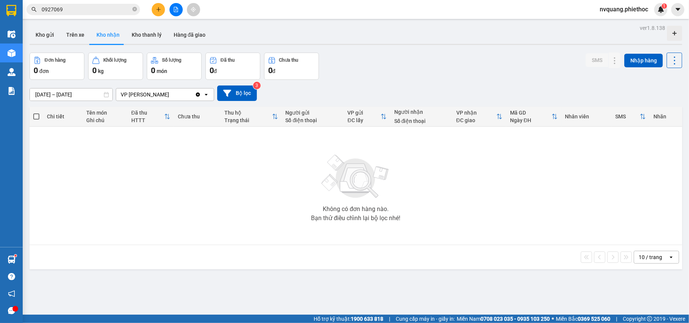
click at [79, 8] on input "0927069" at bounding box center [86, 9] width 89 height 8
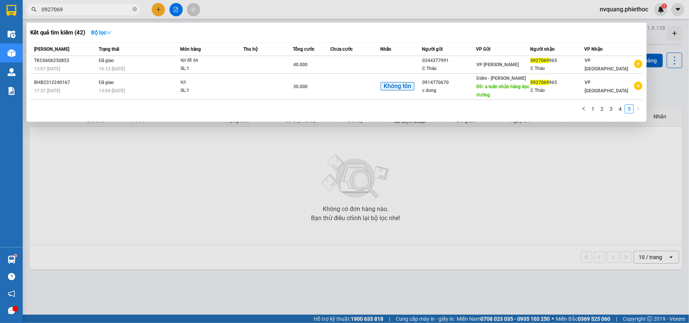
click at [505, 152] on div at bounding box center [344, 161] width 689 height 323
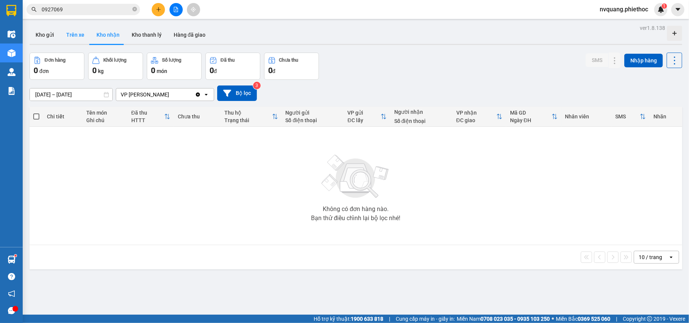
click at [79, 41] on button "Trên xe" at bounding box center [75, 35] width 30 height 18
type input "[DATE] – [DATE]"
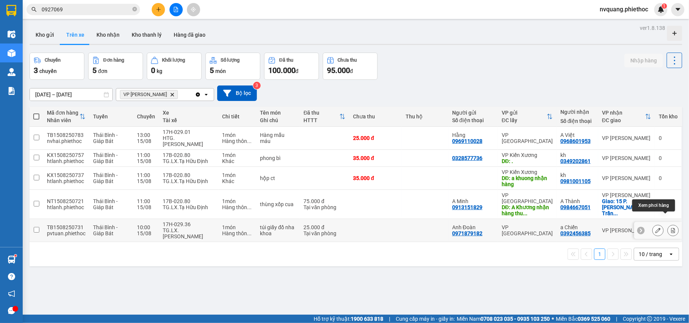
click at [670, 228] on icon at bounding box center [672, 230] width 5 height 5
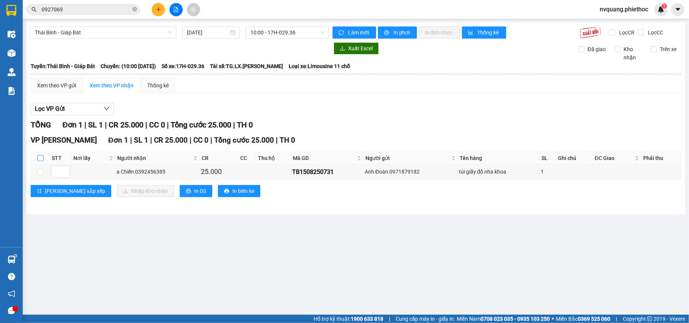
click at [39, 156] on input "checkbox" at bounding box center [40, 158] width 6 height 6
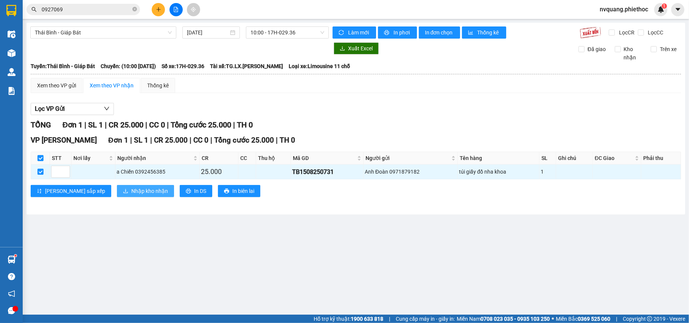
click at [131, 194] on span "Nhập kho nhận" at bounding box center [149, 191] width 37 height 8
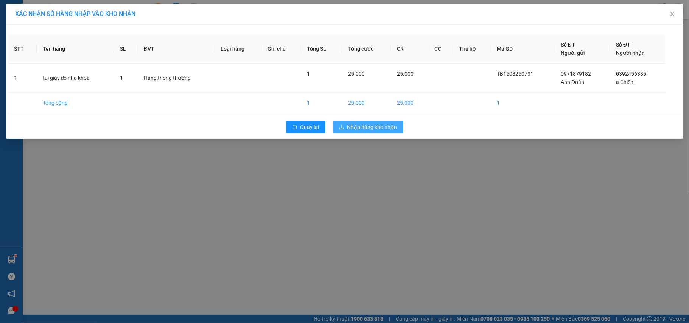
click at [383, 132] on button "Nhập hàng kho nhận" at bounding box center [368, 127] width 70 height 12
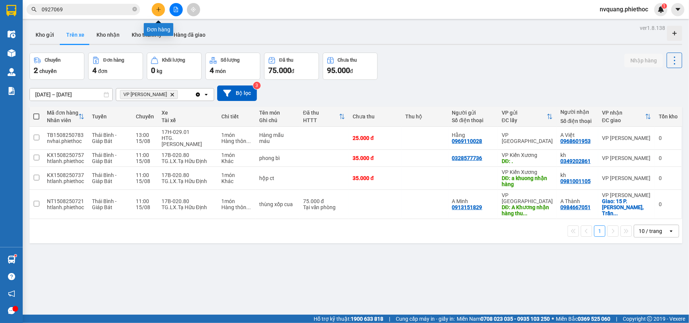
click at [155, 6] on button at bounding box center [158, 9] width 13 height 13
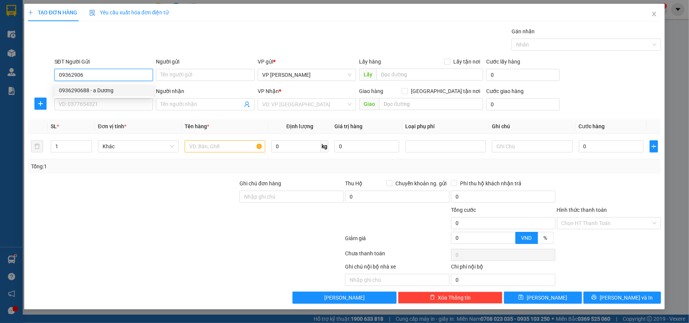
click at [79, 92] on div "0936290688 - a Dương" at bounding box center [104, 90] width 90 height 8
type input "0936290688"
type input "a Dương"
type input "0936290688"
click at [78, 101] on input "SĐT Người Nhận" at bounding box center [103, 104] width 99 height 12
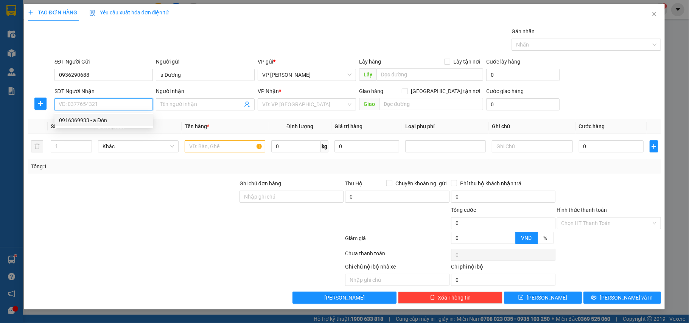
click at [83, 118] on div "0916369933 - a Đôn" at bounding box center [104, 120] width 90 height 8
type input "0916369933"
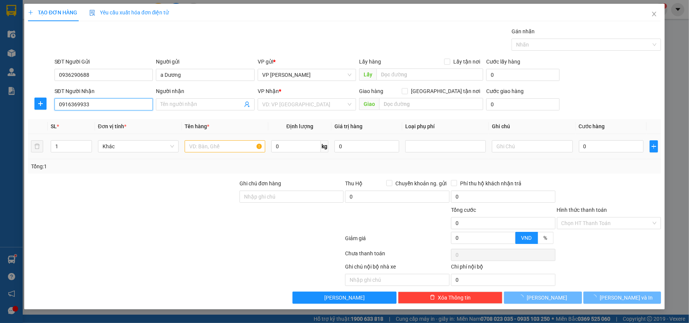
type input "a Đôn"
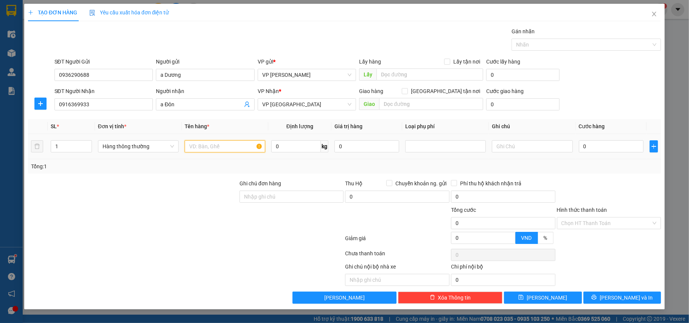
click at [205, 148] on input "text" at bounding box center [225, 146] width 81 height 12
type input "hộp ct phụ tùng ô tô"
click at [592, 146] on input "0" at bounding box center [611, 146] width 65 height 12
type input "4"
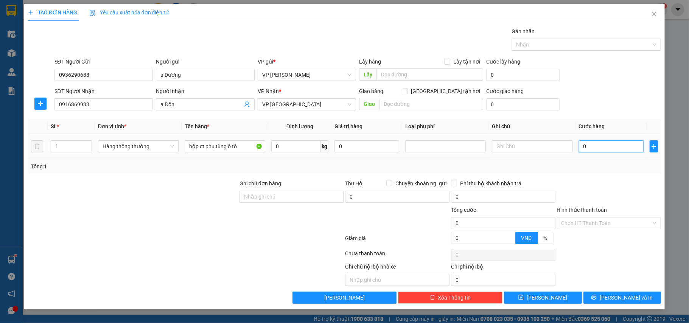
type input "4"
type input "40"
type input "40.000"
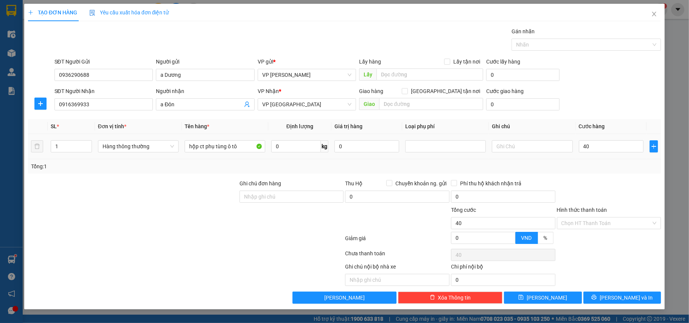
type input "40.000"
click at [615, 165] on div "Tổng: 1" at bounding box center [344, 166] width 627 height 8
click at [634, 297] on span "[PERSON_NAME] và In" at bounding box center [625, 297] width 53 height 8
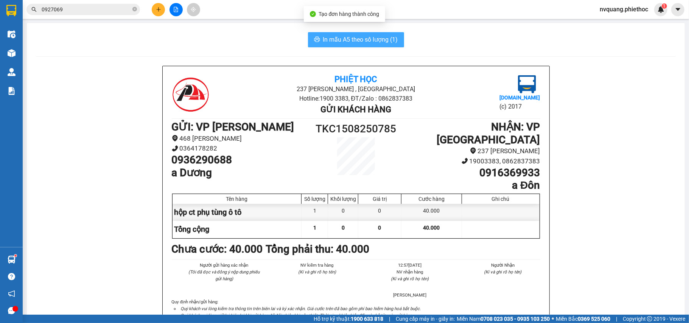
click at [347, 36] on span "In mẫu A5 theo số lượng (1)" at bounding box center [360, 39] width 75 height 9
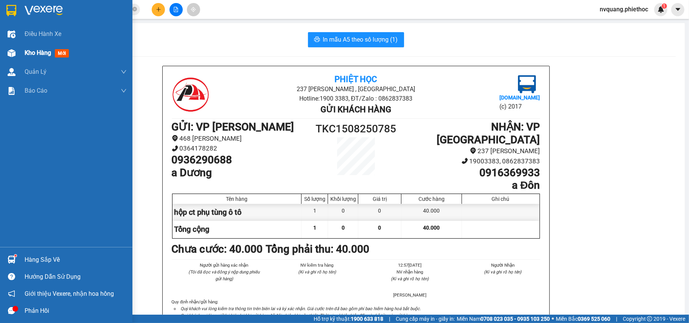
click at [20, 49] on div "Kho hàng mới" at bounding box center [66, 52] width 132 height 19
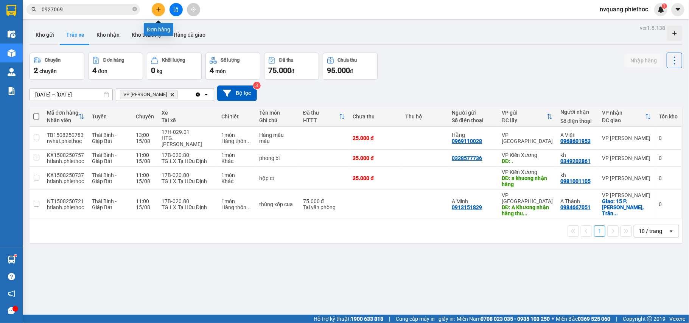
click at [156, 10] on icon "plus" at bounding box center [158, 9] width 5 height 5
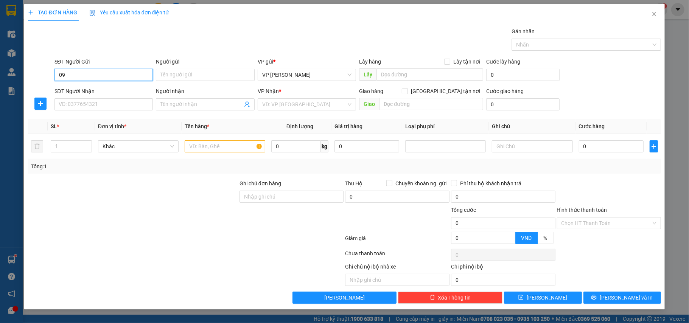
type input "0"
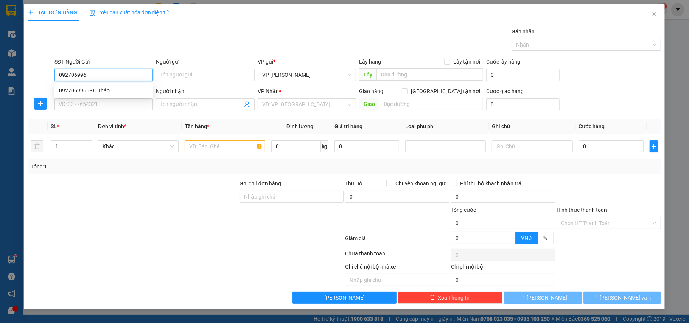
type input "0927069965"
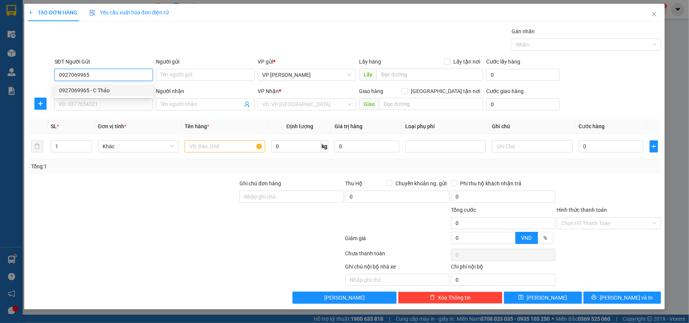
click at [90, 92] on div "0927069965 - C Thảo" at bounding box center [104, 90] width 90 height 8
type input "C Thảo"
type input "0927069965"
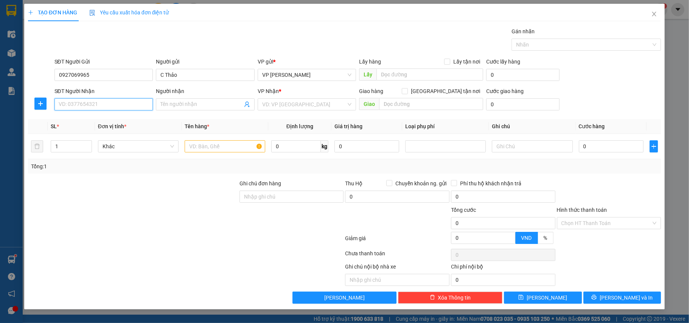
click at [101, 109] on input "SĐT Người Nhận" at bounding box center [103, 104] width 99 height 12
click at [89, 117] on div "0927069965 - C Thảo" at bounding box center [104, 120] width 90 height 8
type input "0927069965"
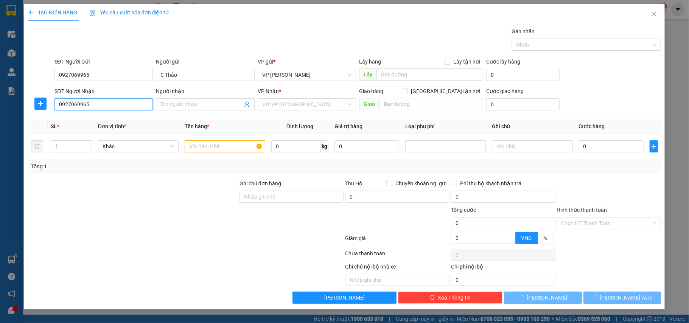
type input "C Thảo"
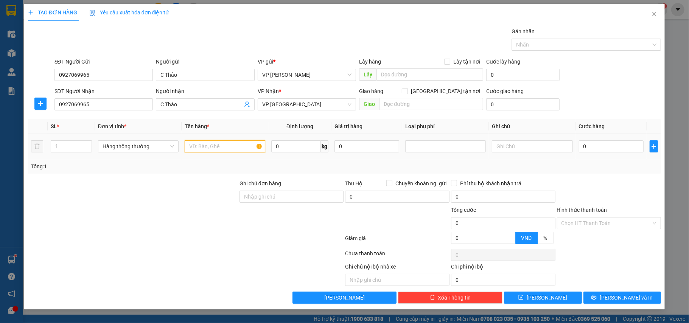
click at [200, 147] on input "text" at bounding box center [225, 146] width 81 height 12
type input "2"
drag, startPoint x: 82, startPoint y: 146, endPoint x: 28, endPoint y: 144, distance: 54.9
click at [28, 144] on tr "2 Hàng thông thường 0 kg 0 0" at bounding box center [344, 146] width 633 height 25
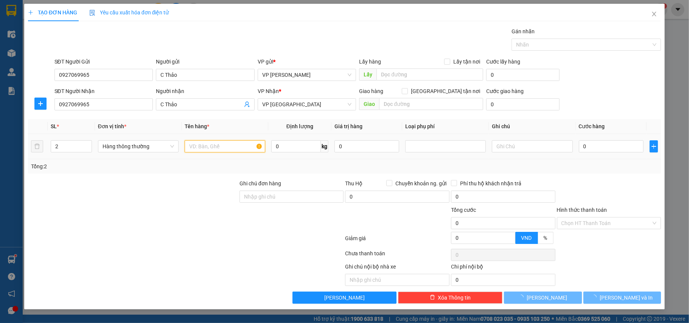
click at [201, 144] on input "text" at bounding box center [225, 146] width 81 height 12
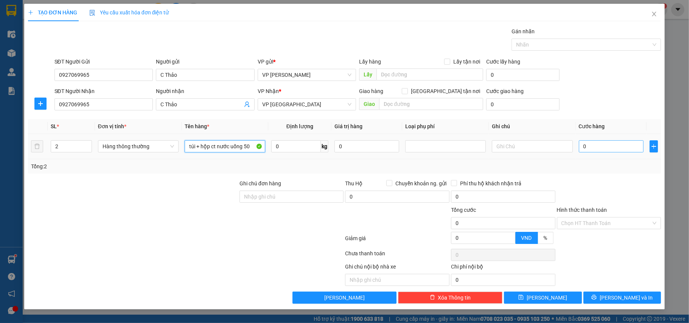
type input "túi + hộp ct nước uống 50"
click at [597, 146] on input "0" at bounding box center [611, 146] width 65 height 12
type input "5"
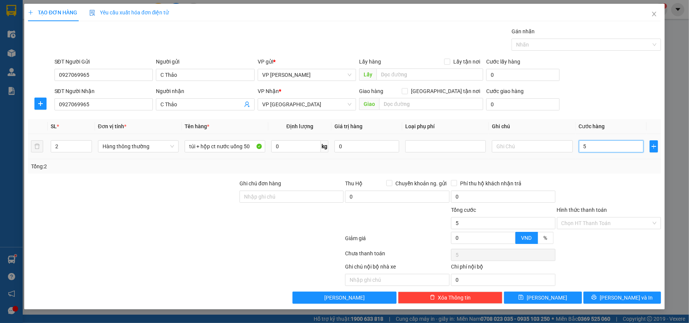
type input "50"
type input "50.000"
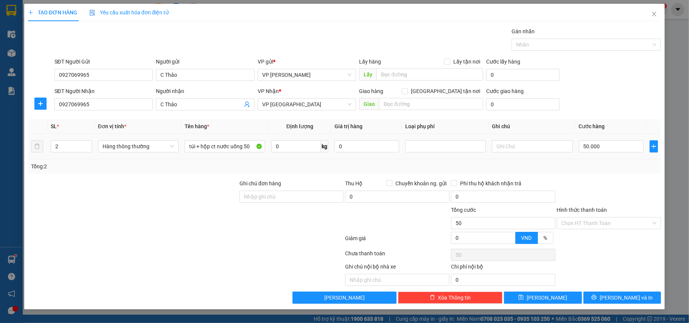
type input "50.000"
click at [600, 155] on td "50.000" at bounding box center [611, 146] width 71 height 25
click at [628, 302] on span "[PERSON_NAME] và In" at bounding box center [625, 297] width 53 height 8
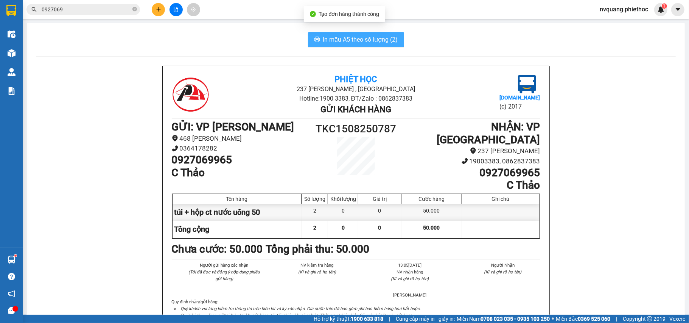
click at [360, 43] on span "In mẫu A5 theo số lượng (2)" at bounding box center [360, 39] width 75 height 9
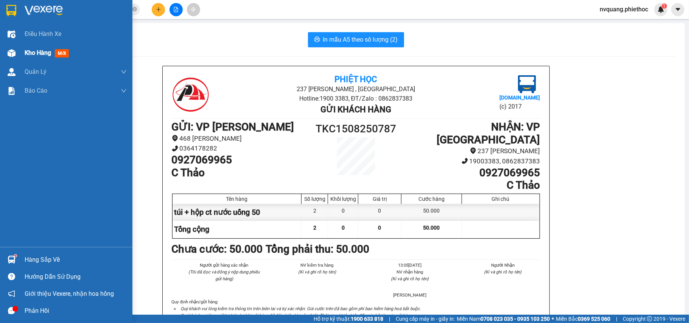
click at [23, 53] on div "Kho hàng mới" at bounding box center [66, 52] width 132 height 19
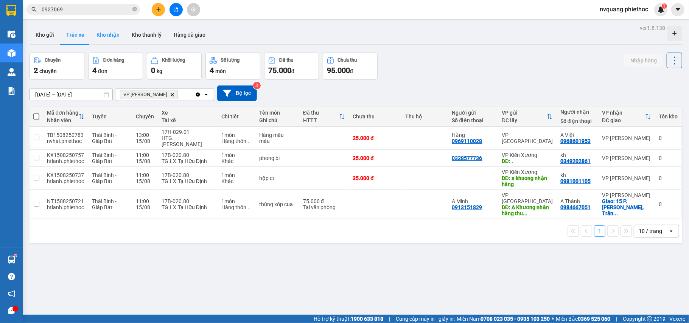
click at [108, 35] on button "Kho nhận" at bounding box center [107, 35] width 35 height 18
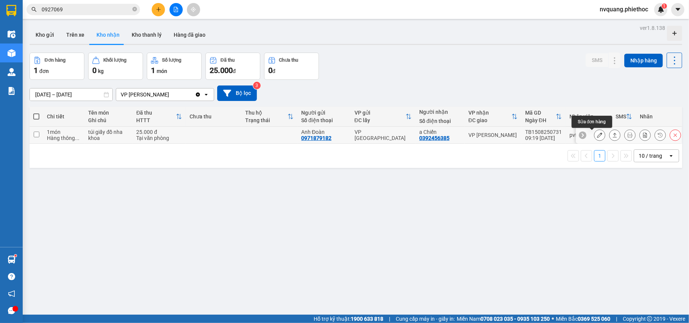
click at [594, 132] on button at bounding box center [599, 135] width 11 height 13
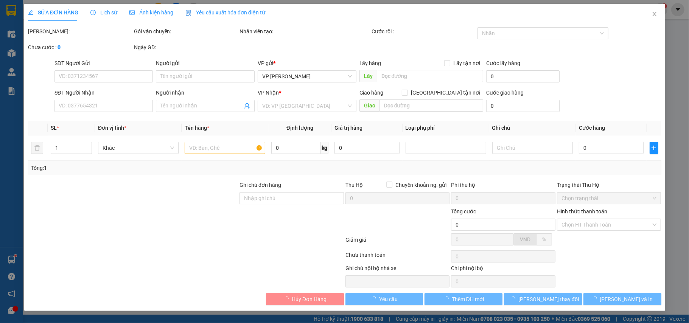
type input "0971879182"
type input "Anh Đoàn"
type input "0392456385"
type input "a Chiến"
type input "25.000"
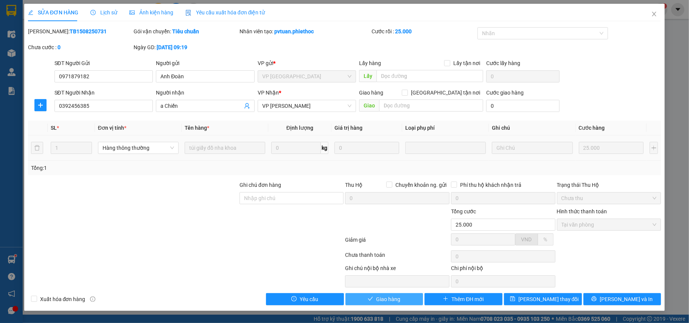
click at [388, 302] on span "Giao hàng" at bounding box center [388, 299] width 24 height 8
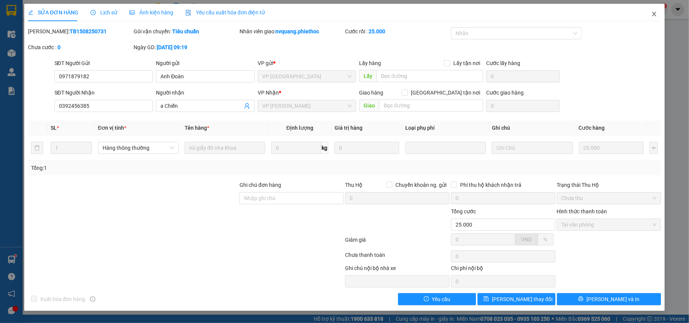
click at [654, 12] on icon "close" at bounding box center [654, 14] width 6 height 6
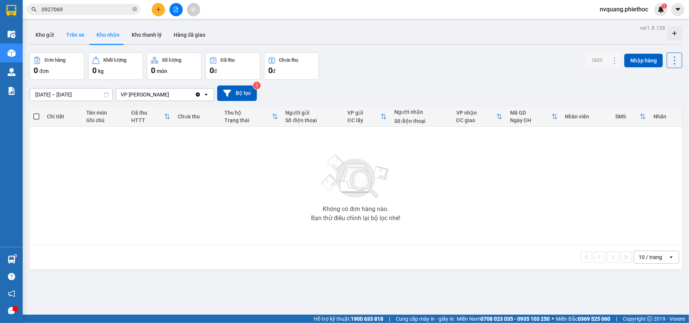
click at [88, 36] on button "Trên xe" at bounding box center [75, 35] width 30 height 18
type input "[DATE] – [DATE]"
